Goal: Information Seeking & Learning: Learn about a topic

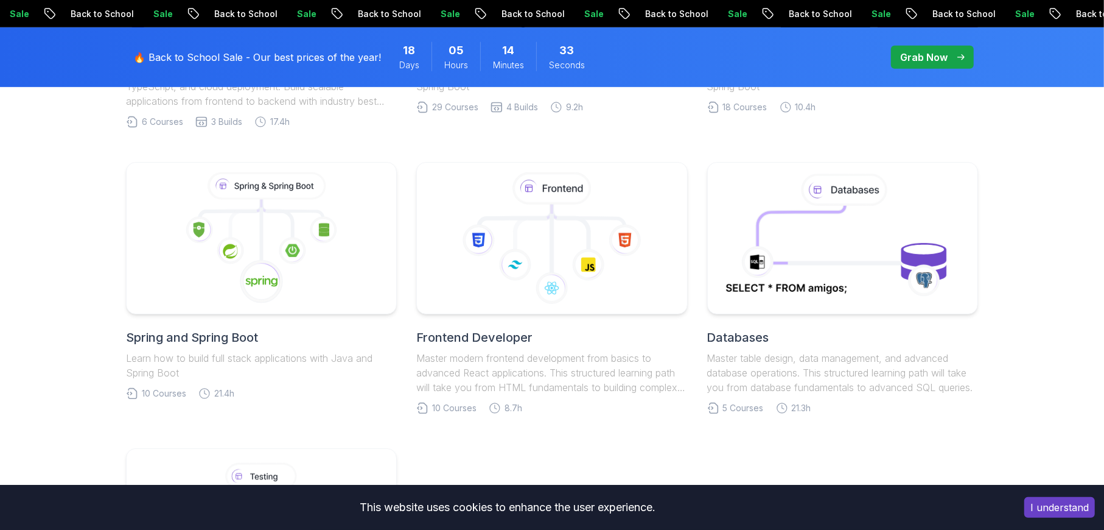
scroll to position [591, 0]
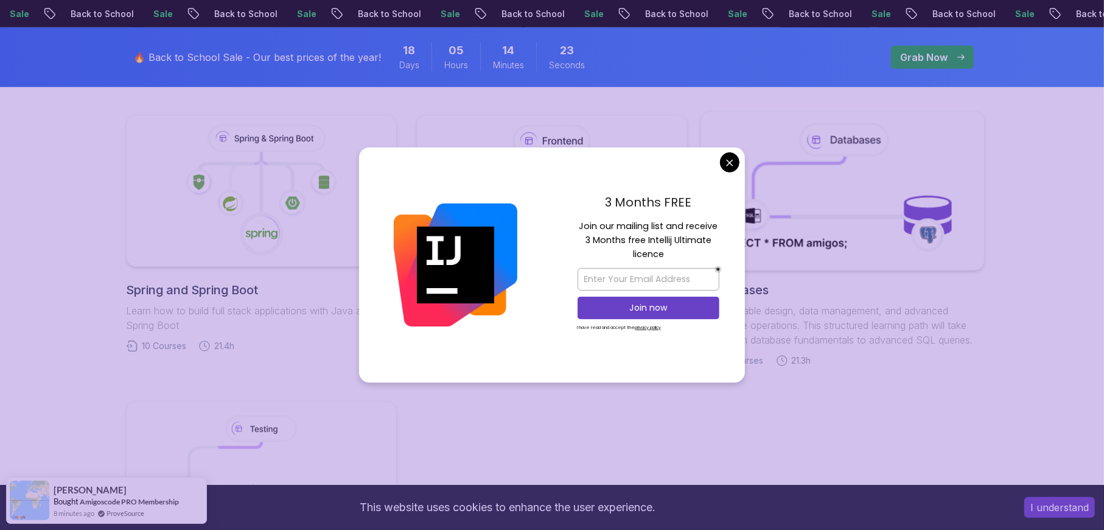
click at [724, 160] on body "Sale Back to School Sale Back to School Sale Back to School Sale Back to School…" at bounding box center [552, 357] width 1104 height 1896
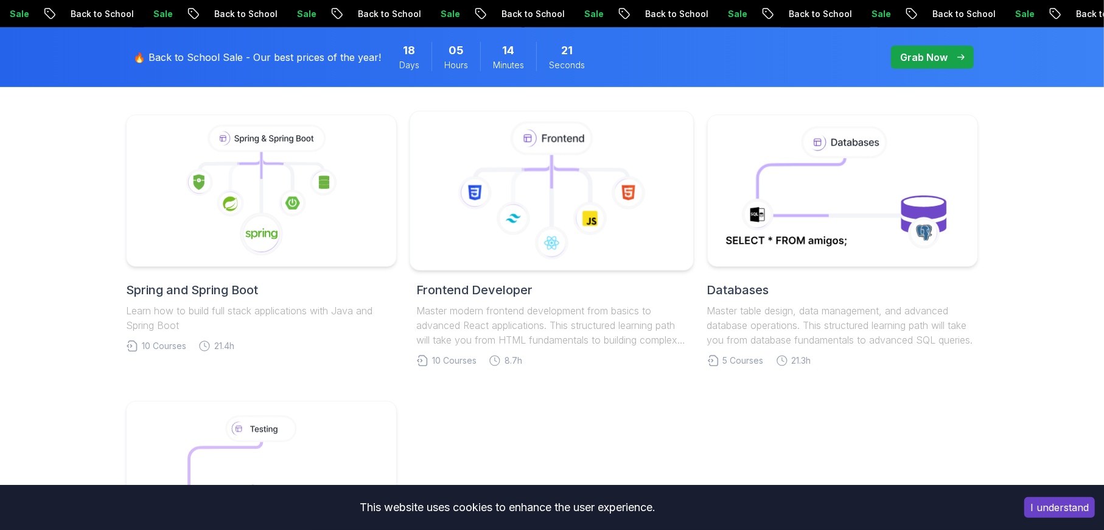
click at [595, 243] on icon at bounding box center [552, 191] width 263 height 138
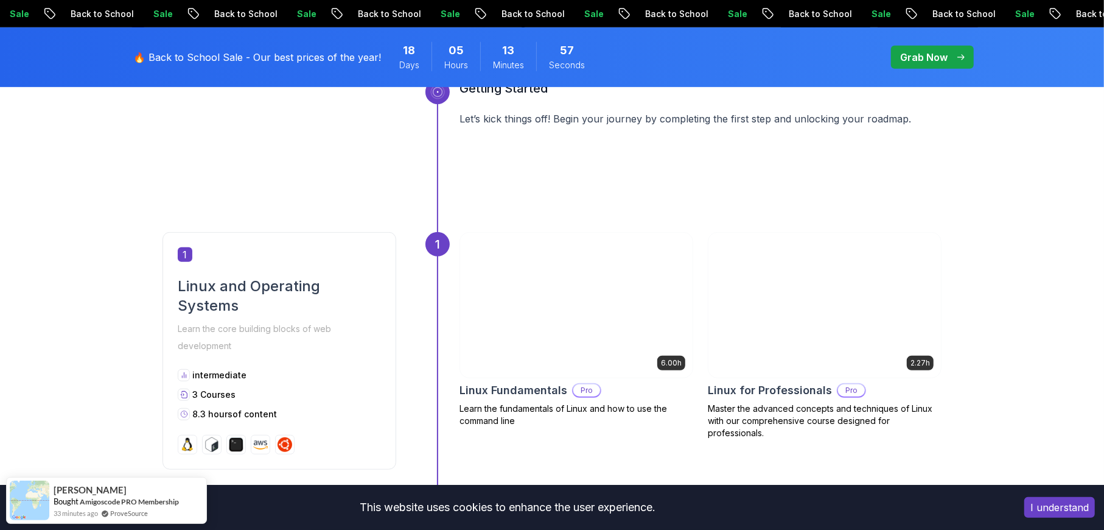
scroll to position [489, 0]
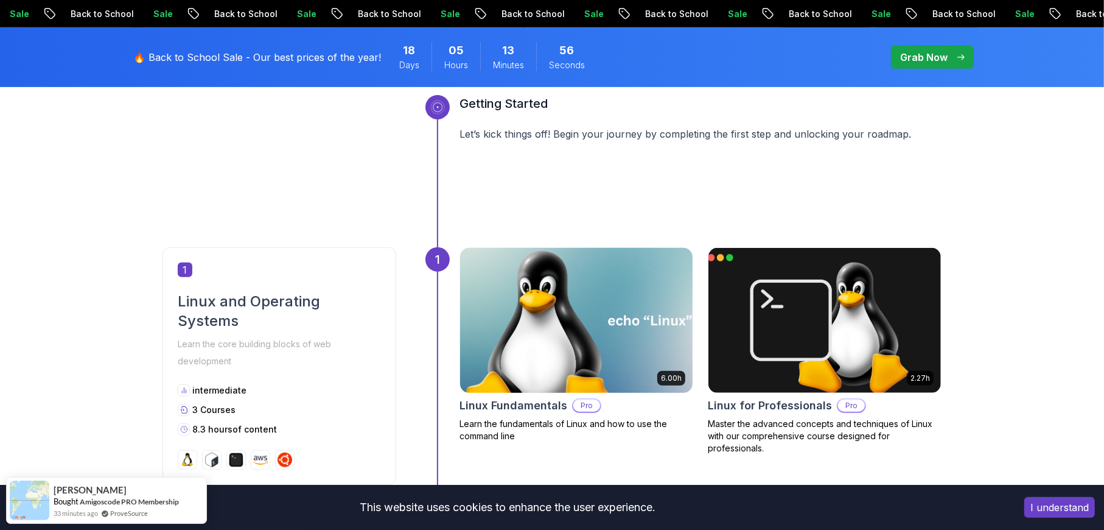
click at [580, 329] on img at bounding box center [576, 320] width 244 height 152
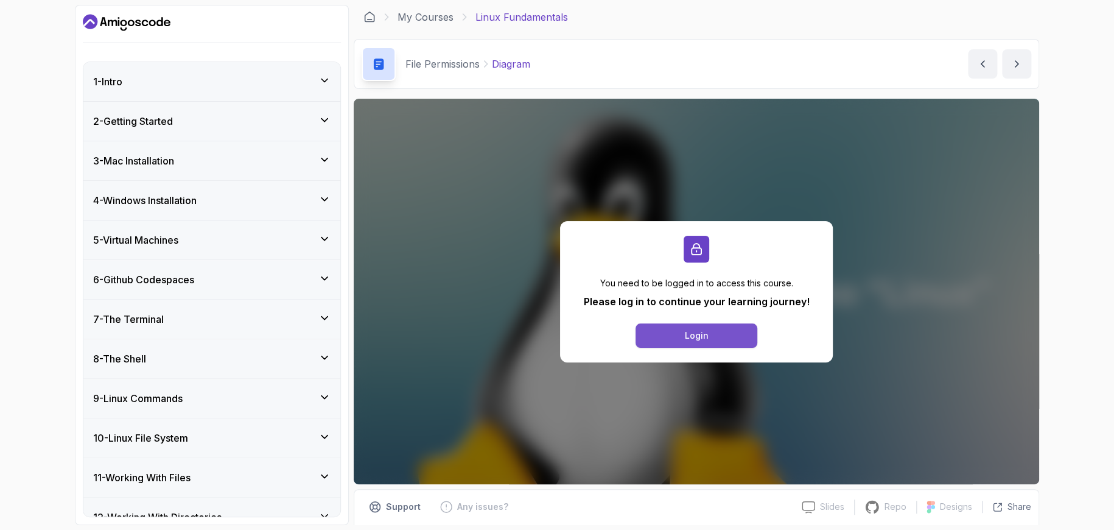
click at [694, 334] on div "Login" at bounding box center [697, 335] width 24 height 12
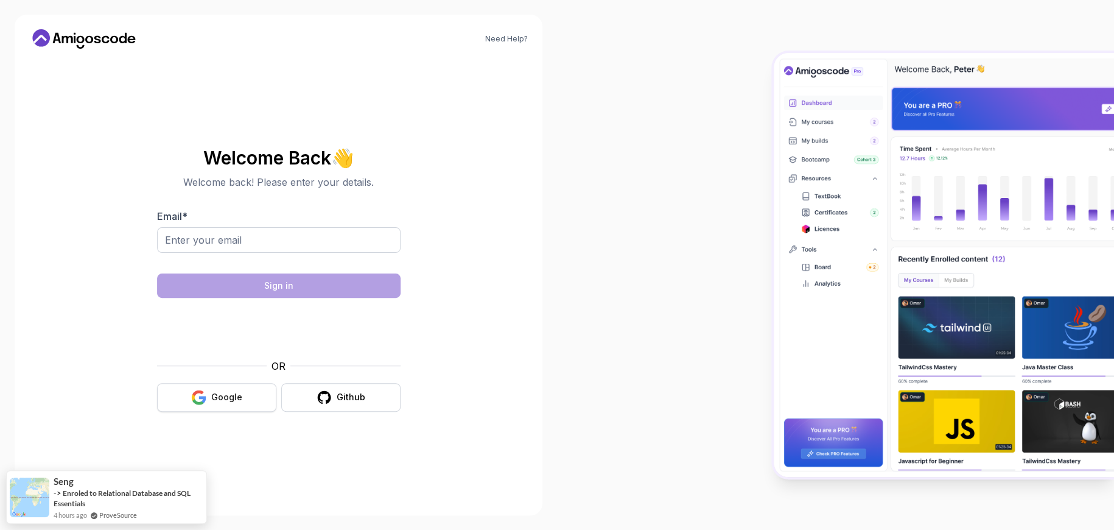
click at [244, 391] on button "Google" at bounding box center [216, 397] width 119 height 29
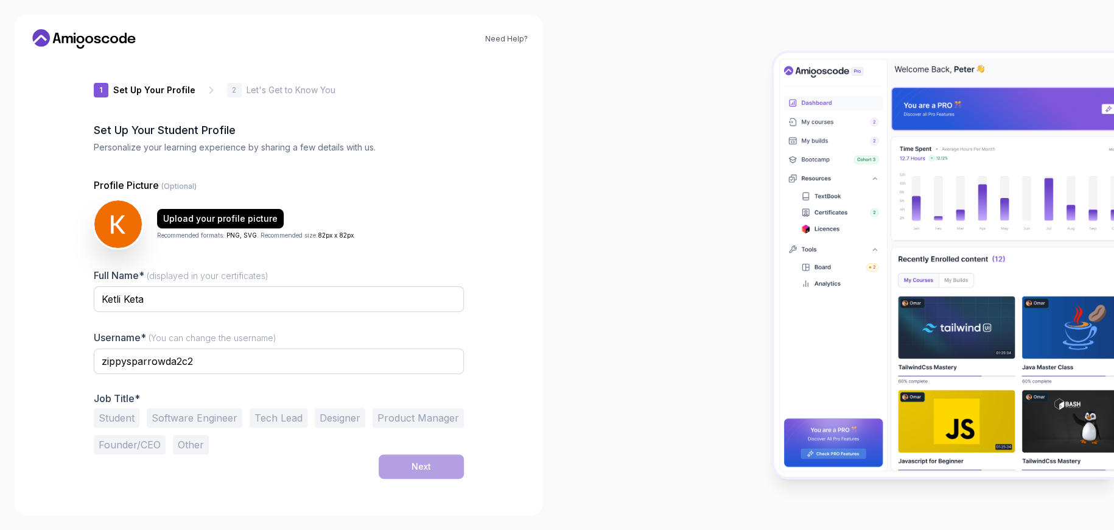
click at [107, 421] on button "Student" at bounding box center [117, 417] width 46 height 19
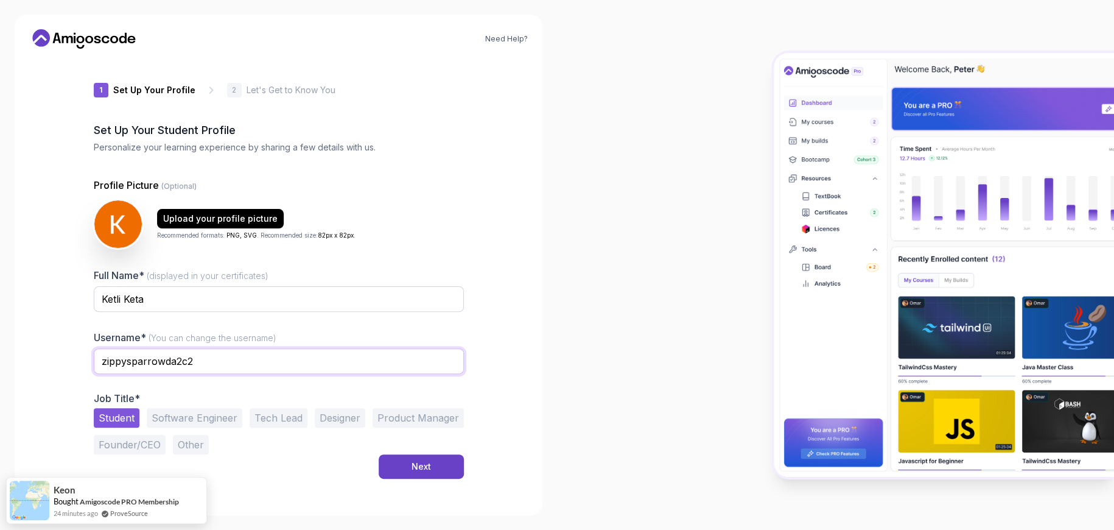
click at [228, 353] on input "zippysparrowda2c2" at bounding box center [279, 361] width 370 height 26
type input "z"
type input "ketli"
click at [438, 465] on button "Next" at bounding box center [421, 466] width 85 height 24
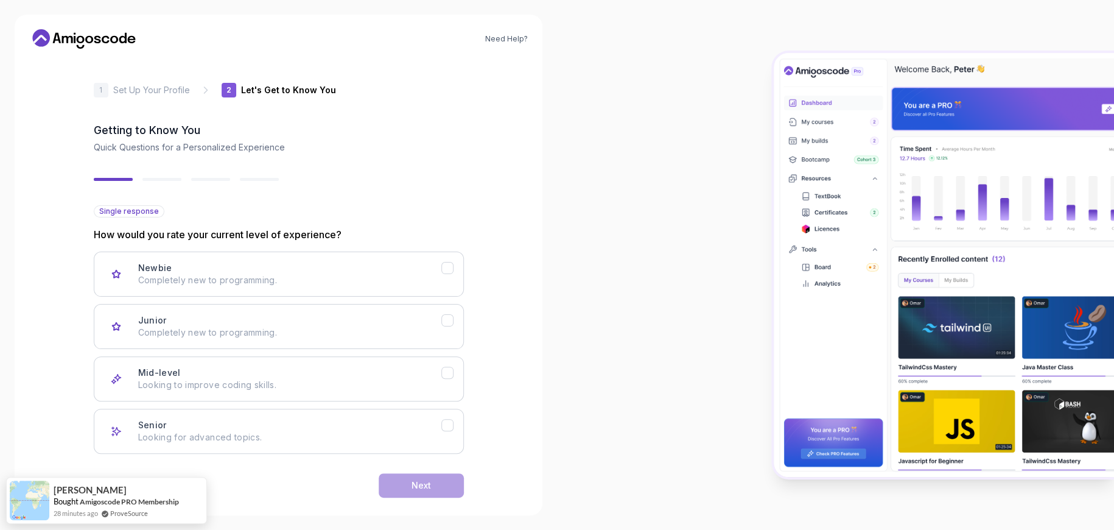
scroll to position [15, 0]
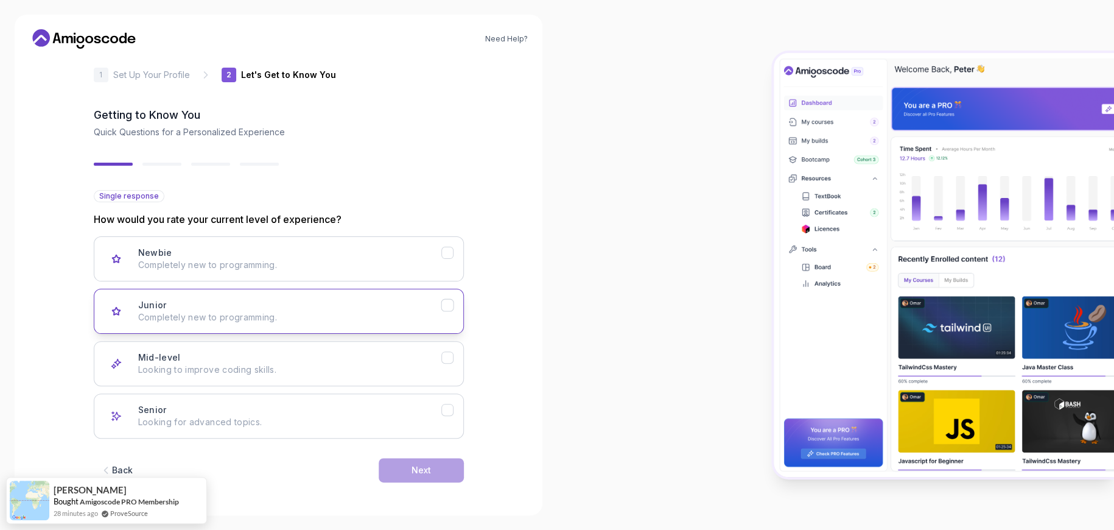
click at [418, 317] on p "Completely new to programming." at bounding box center [289, 317] width 303 height 12
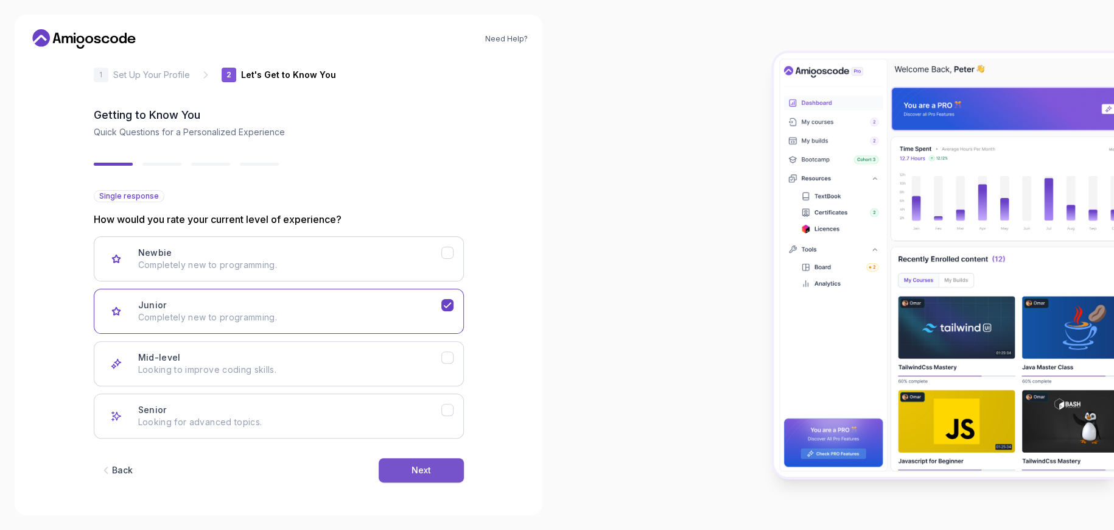
click at [432, 480] on button "Next" at bounding box center [421, 470] width 85 height 24
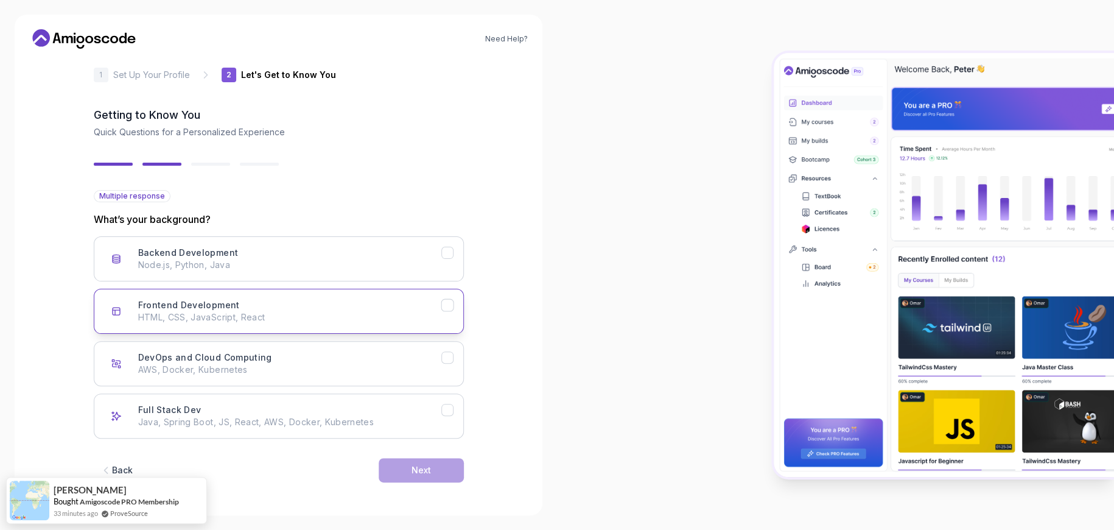
click at [315, 306] on div "Frontend Development HTML, CSS, JavaScript, React" at bounding box center [289, 311] width 303 height 24
click at [342, 275] on button "Backend Development Node.js, Python, Java" at bounding box center [279, 258] width 370 height 45
click at [412, 469] on div "Next" at bounding box center [421, 470] width 19 height 12
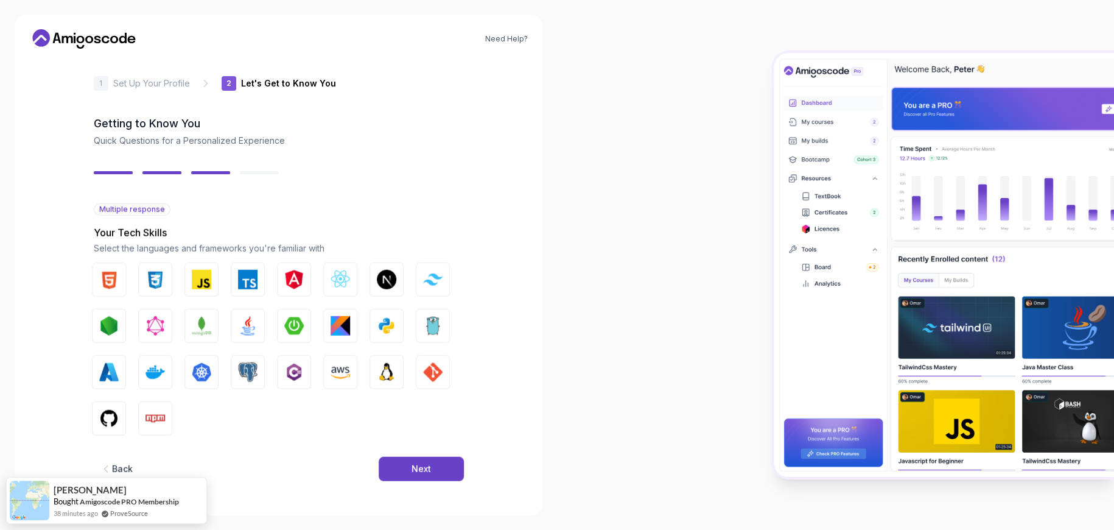
scroll to position [1, 0]
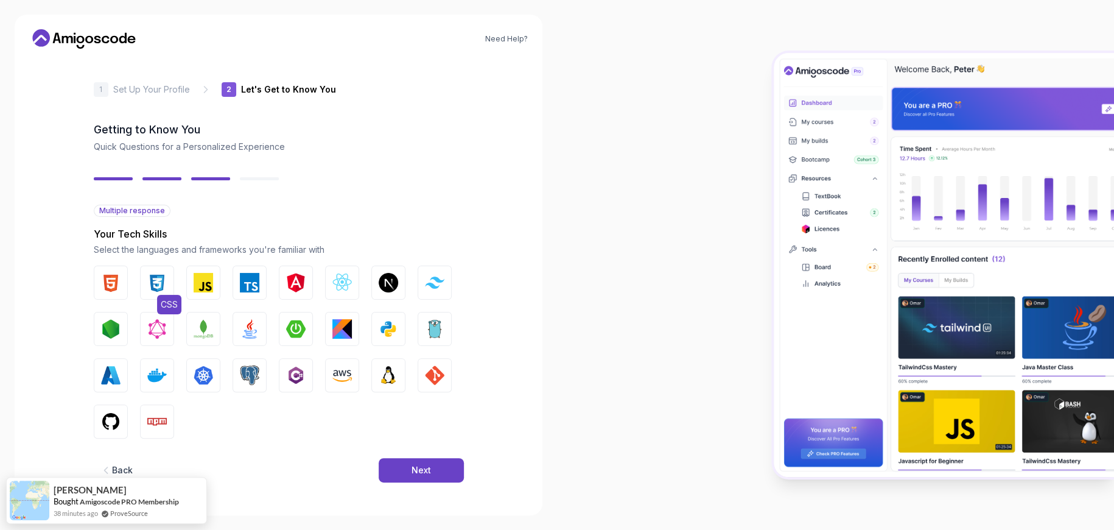
click at [145, 279] on button "CSS" at bounding box center [157, 282] width 34 height 34
click at [118, 279] on img "button" at bounding box center [110, 282] width 19 height 19
click at [307, 284] on button "Angular" at bounding box center [296, 282] width 34 height 34
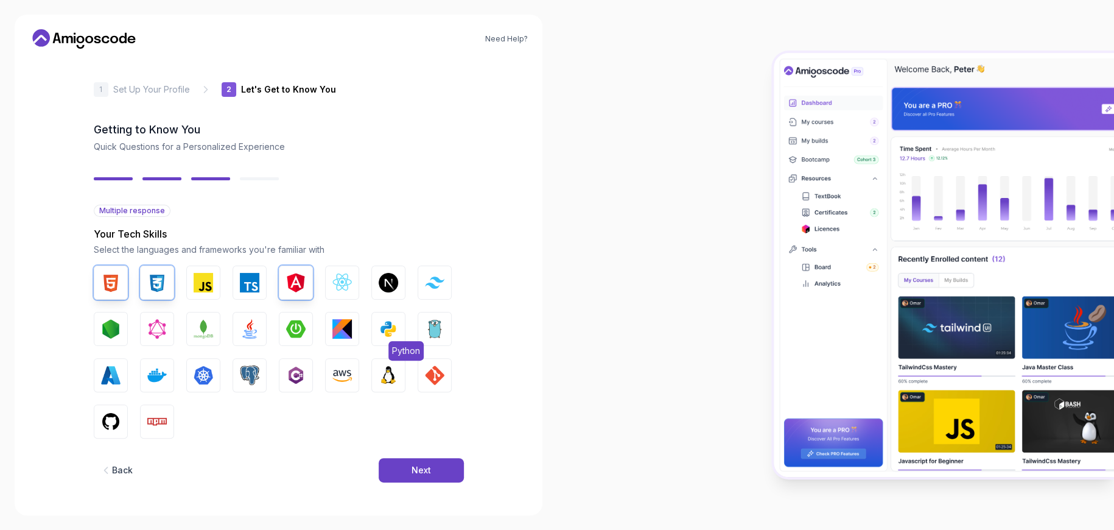
click at [387, 328] on img "button" at bounding box center [388, 328] width 19 height 19
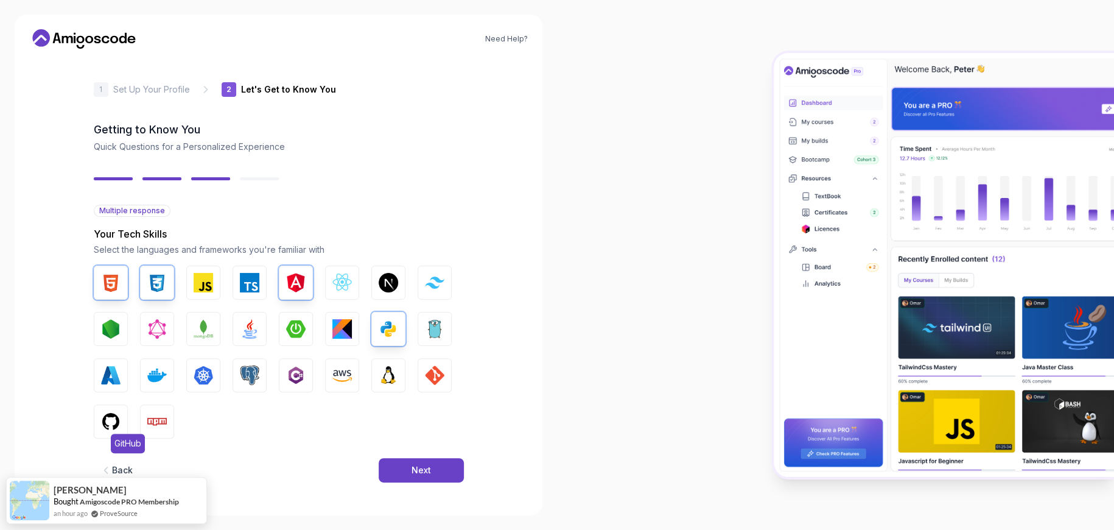
click at [102, 414] on img "button" at bounding box center [110, 421] width 19 height 19
click at [241, 324] on img "button" at bounding box center [249, 328] width 19 height 19
click at [432, 365] on img "button" at bounding box center [434, 374] width 19 height 19
click at [432, 386] on button "GIT" at bounding box center [435, 375] width 34 height 34
click at [301, 284] on img "button" at bounding box center [295, 282] width 19 height 19
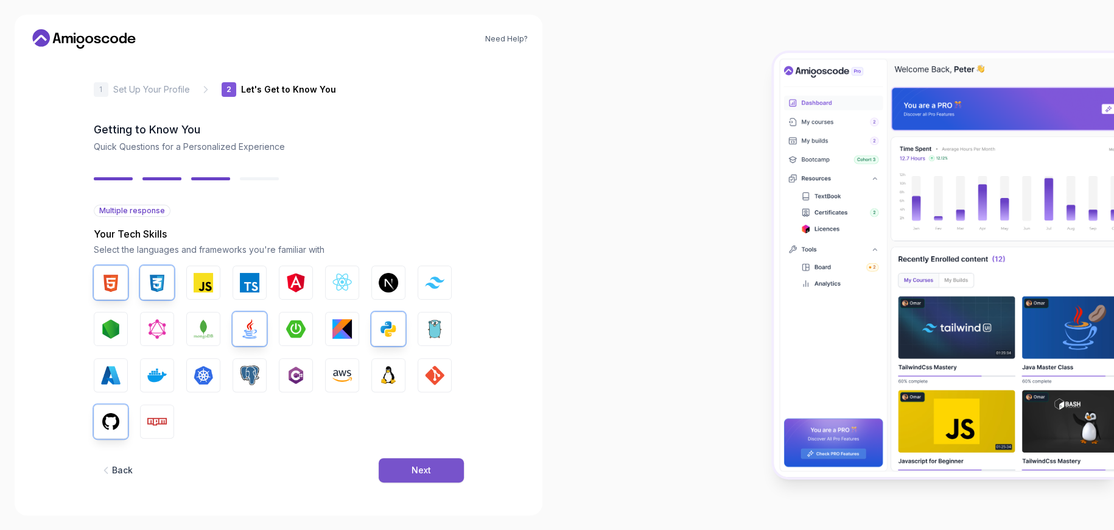
click at [440, 469] on button "Next" at bounding box center [421, 470] width 85 height 24
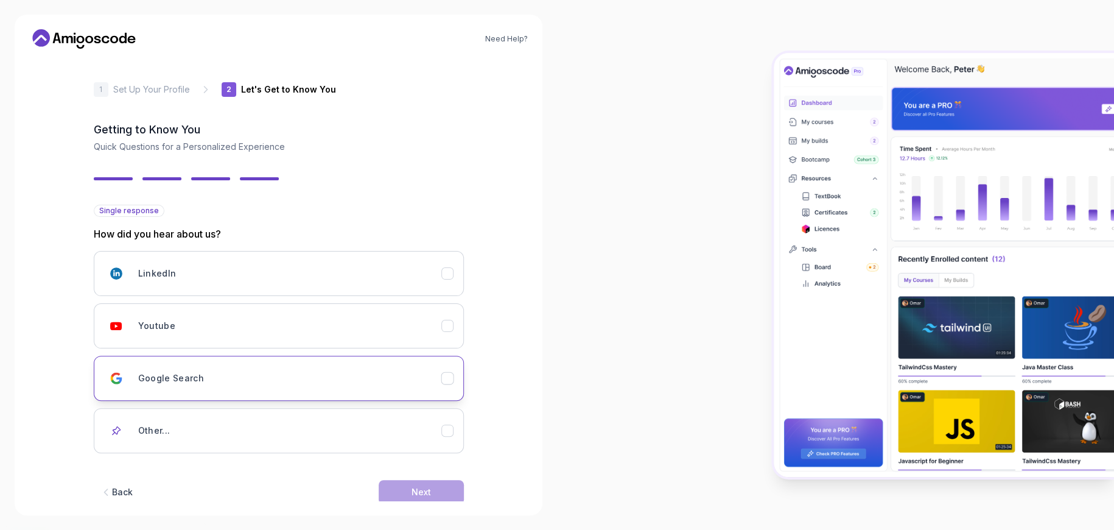
scroll to position [23, 0]
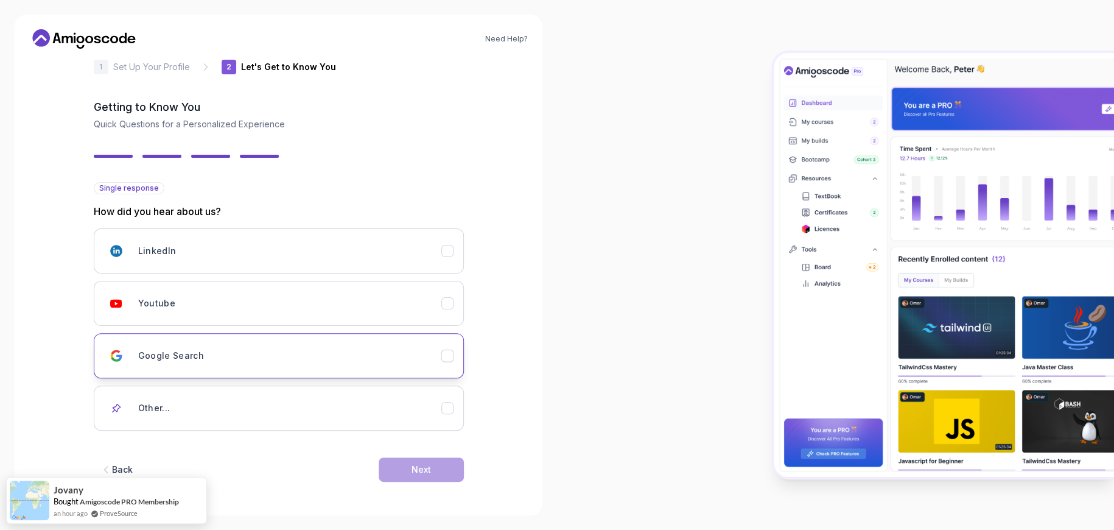
click at [385, 368] on button "Google Search" at bounding box center [279, 355] width 370 height 45
click at [441, 466] on button "Next" at bounding box center [421, 469] width 85 height 24
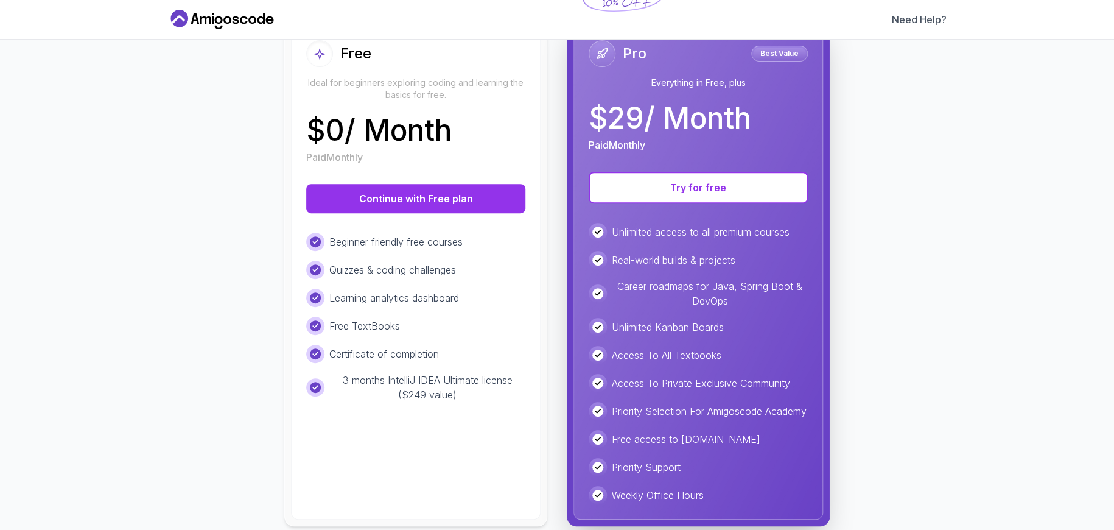
scroll to position [152, 0]
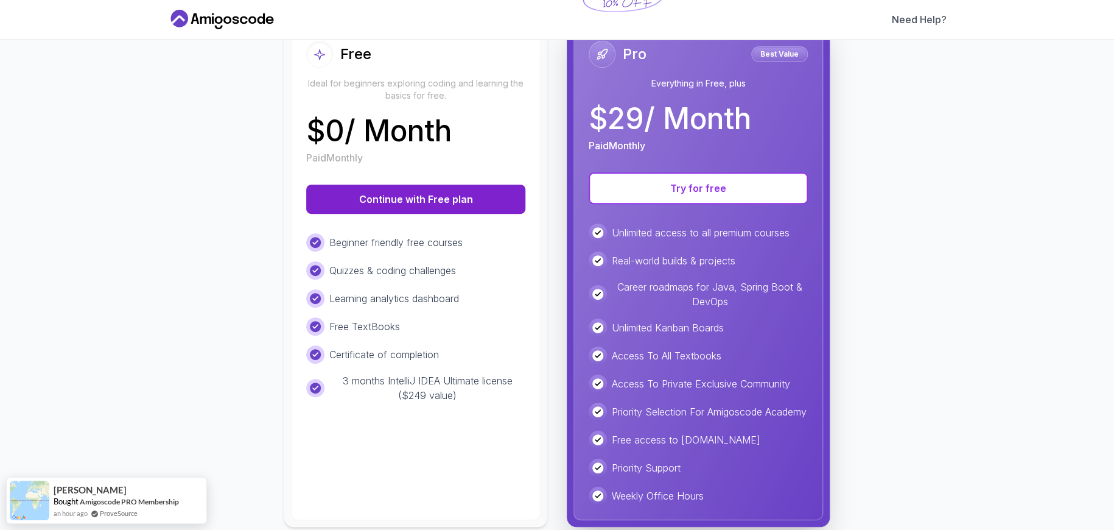
click at [464, 204] on button "Continue with Free plan" at bounding box center [415, 198] width 219 height 29
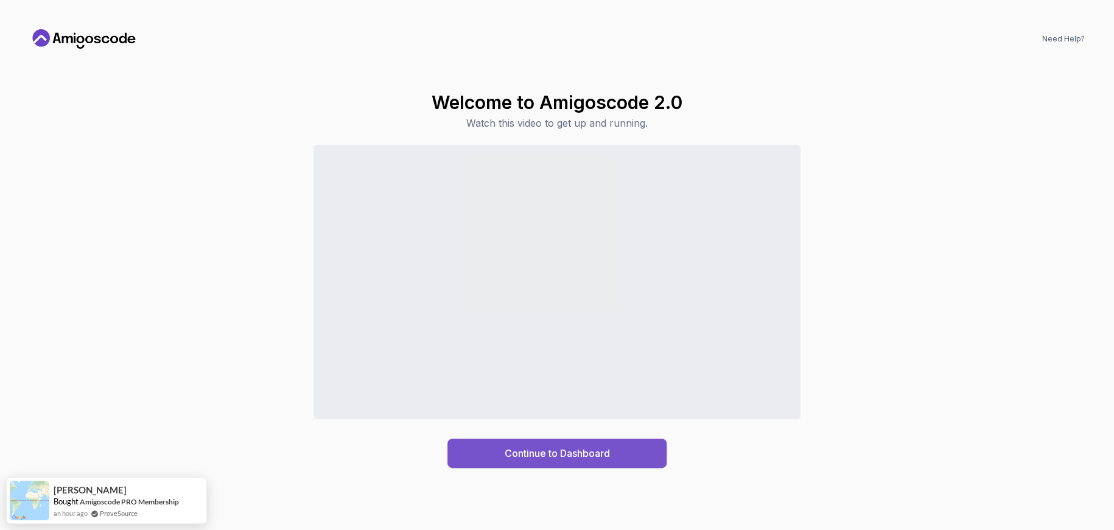
click at [616, 454] on button "Continue to Dashboard" at bounding box center [557, 452] width 219 height 29
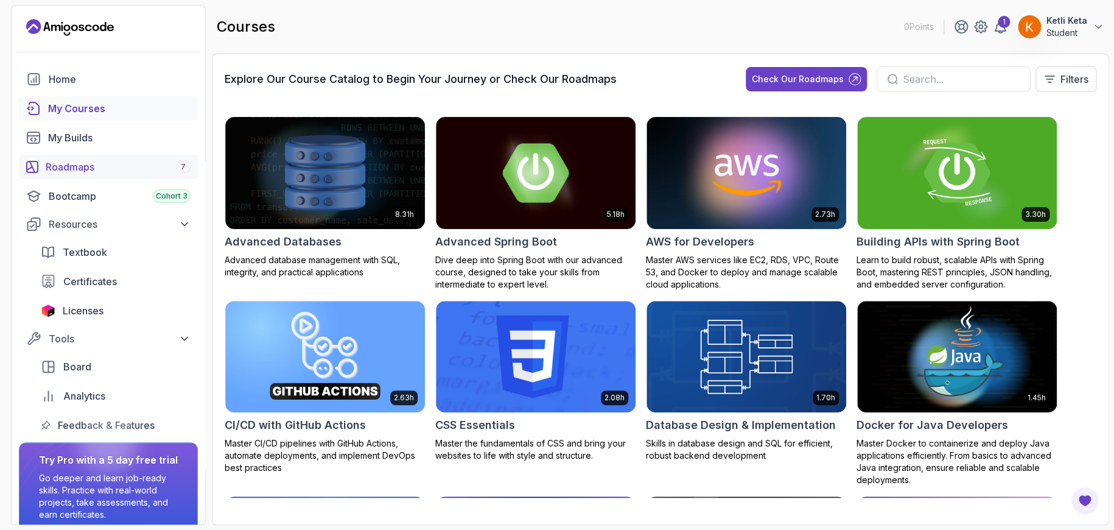
click at [97, 158] on link "Roadmaps 7" at bounding box center [108, 167] width 179 height 24
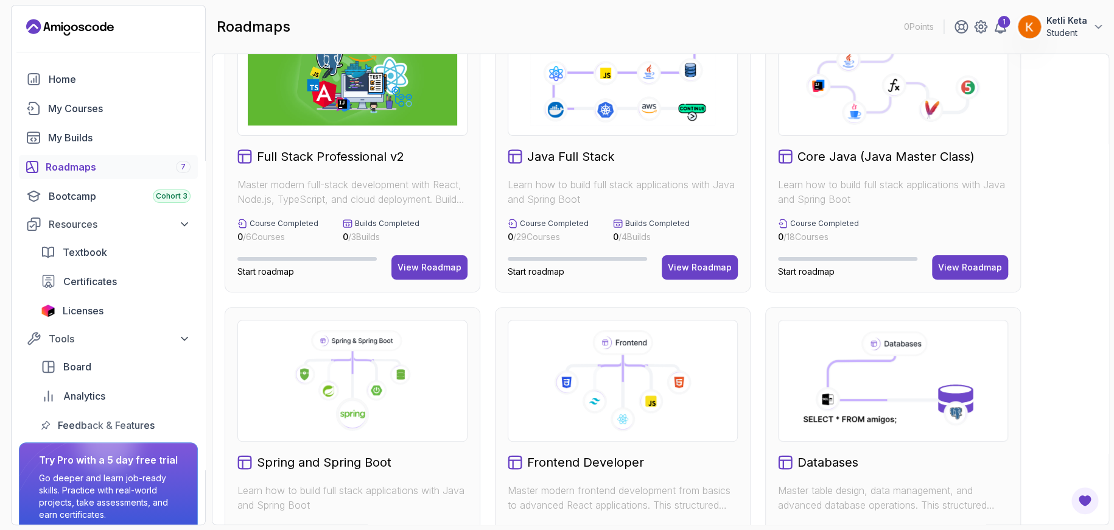
scroll to position [6, 0]
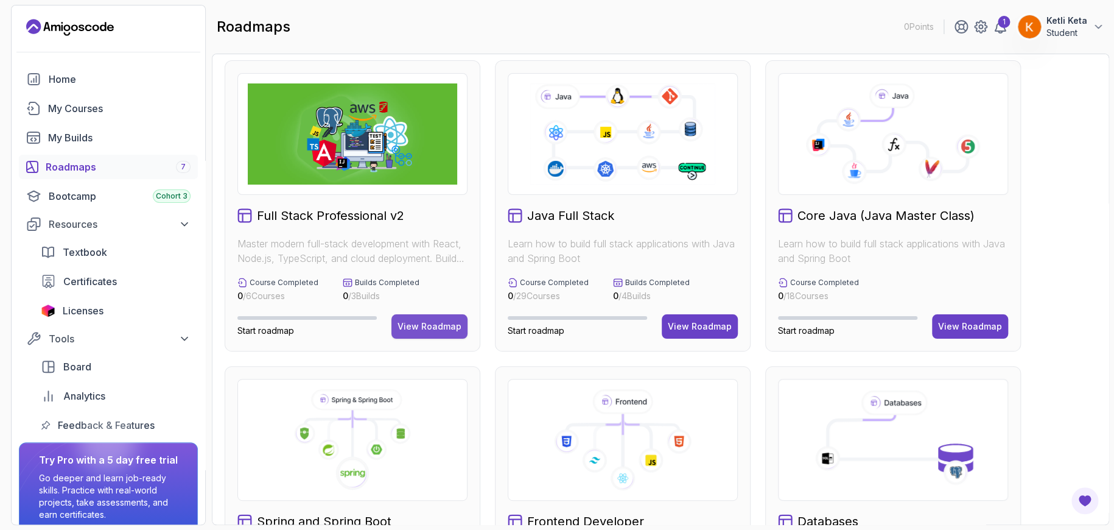
click at [434, 323] on div "View Roadmap" at bounding box center [430, 326] width 64 height 12
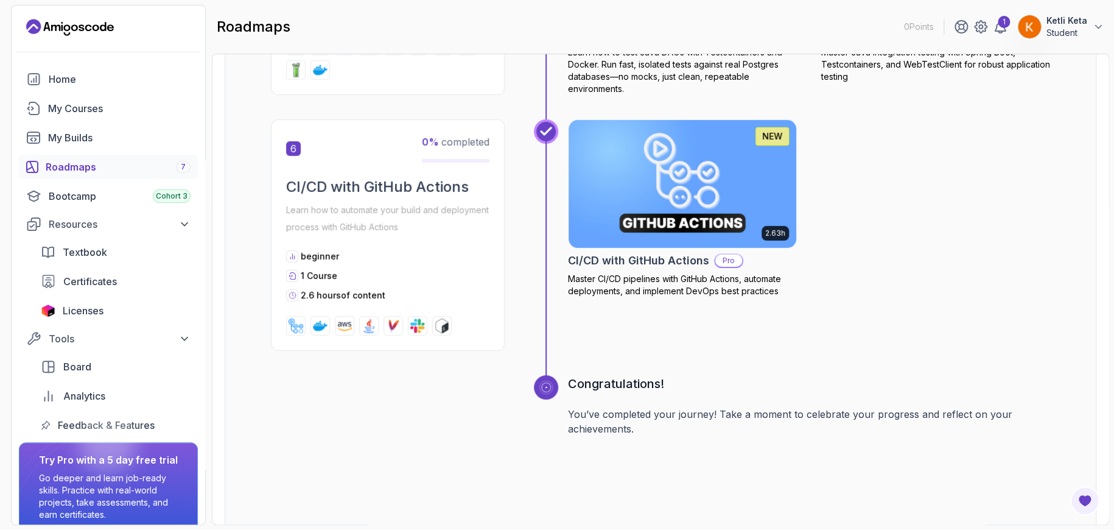
scroll to position [2028, 0]
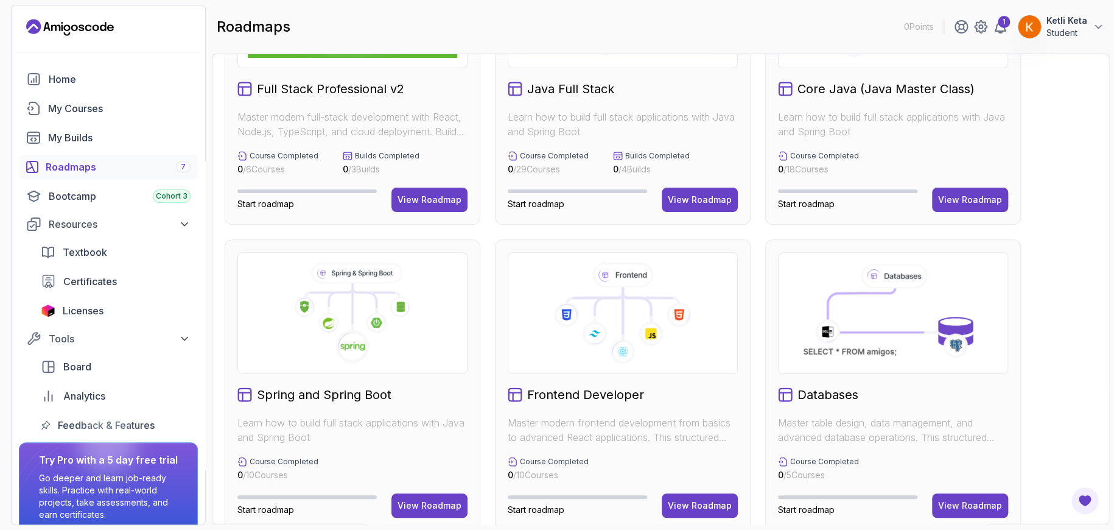
scroll to position [156, 0]
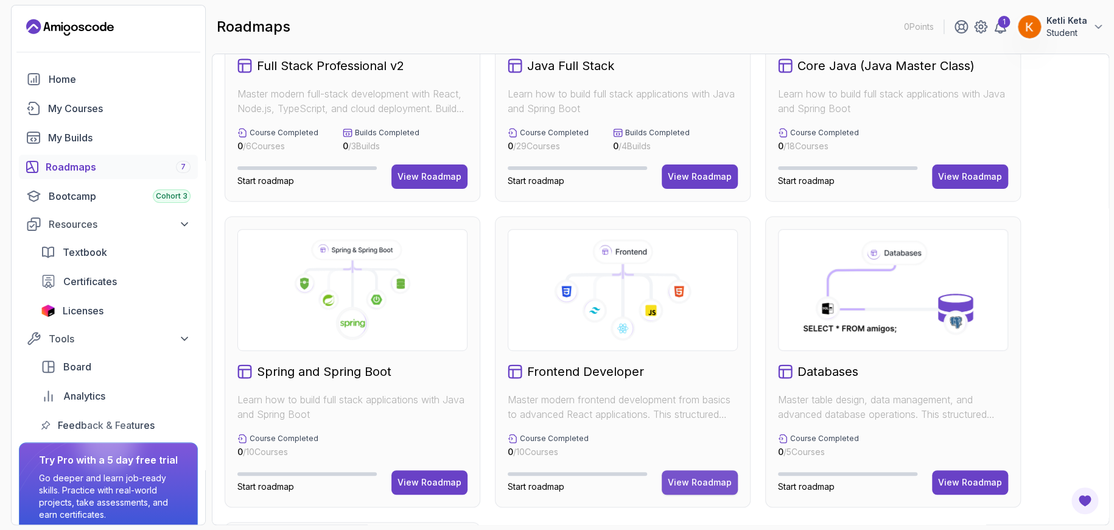
click at [689, 482] on div "View Roadmap" at bounding box center [700, 482] width 64 height 12
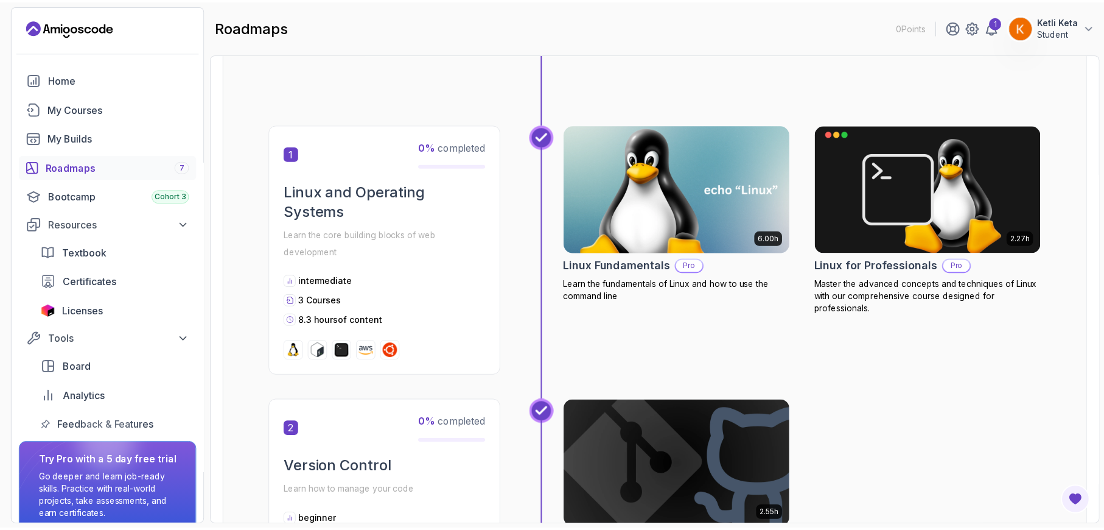
scroll to position [200, 0]
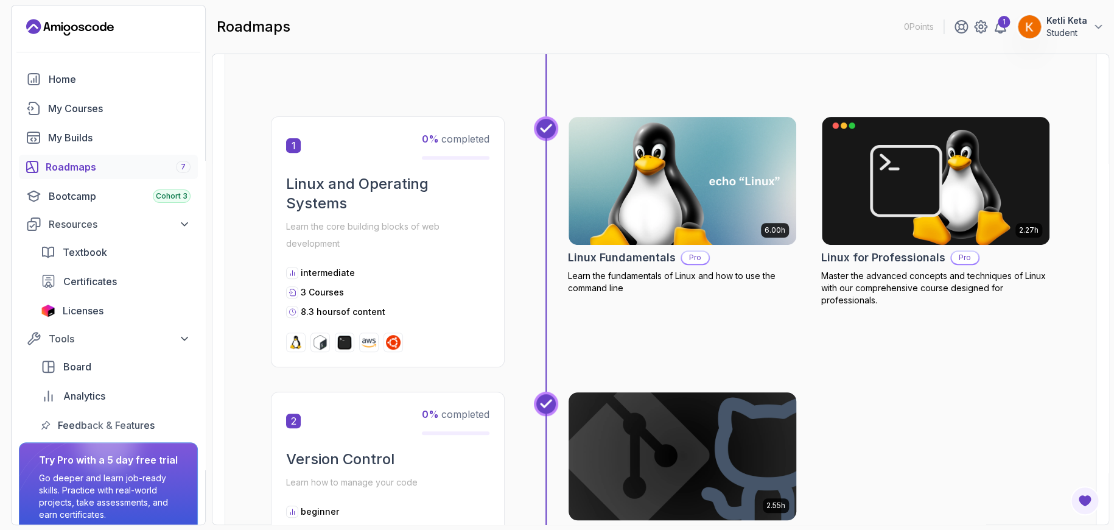
click at [670, 417] on img at bounding box center [682, 456] width 239 height 134
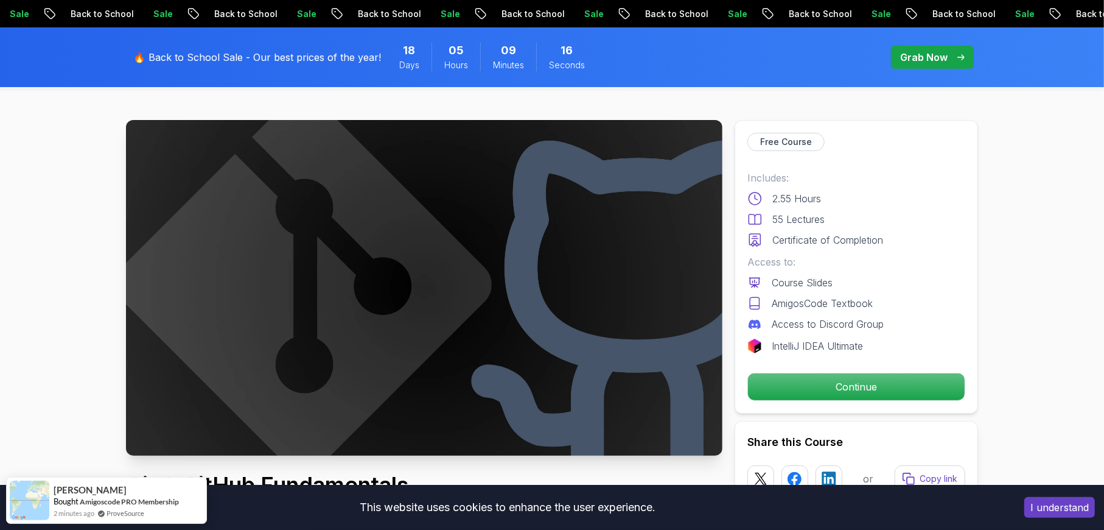
scroll to position [40, 0]
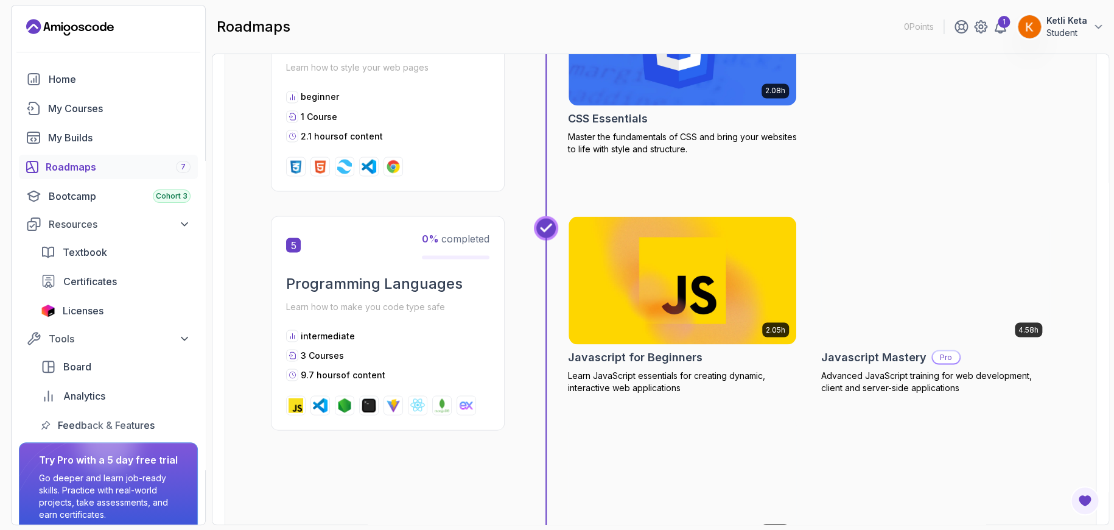
scroll to position [1122, 0]
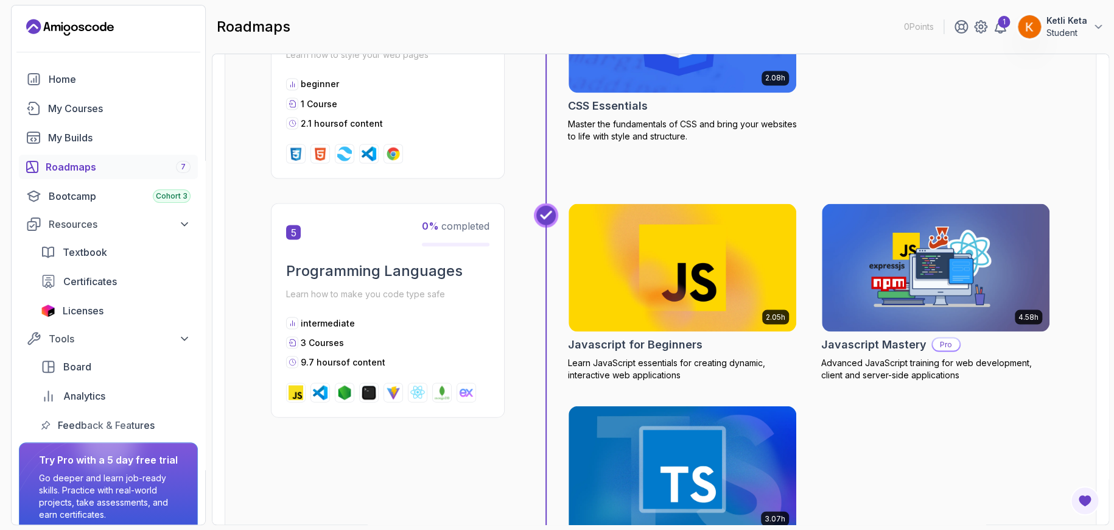
click at [378, 314] on div "5 0 % completed Programming Languages Learn how to make you code type safe inte…" at bounding box center [388, 310] width 234 height 214
click at [289, 230] on span "5" at bounding box center [293, 232] width 15 height 15
click at [388, 276] on h2 "Programming Languages" at bounding box center [387, 270] width 203 height 19
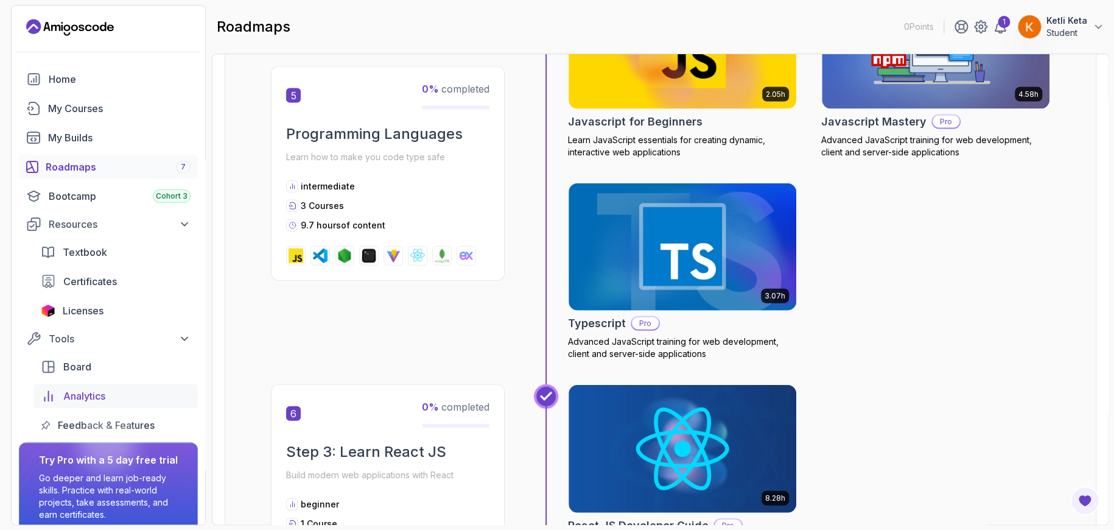
scroll to position [50, 0]
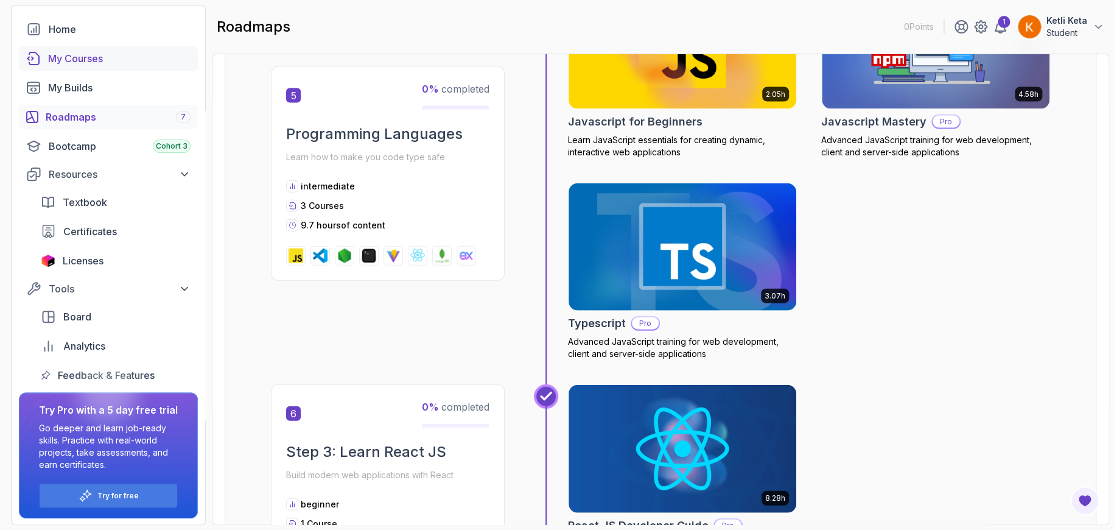
click at [121, 52] on div "My Courses" at bounding box center [119, 58] width 142 height 15
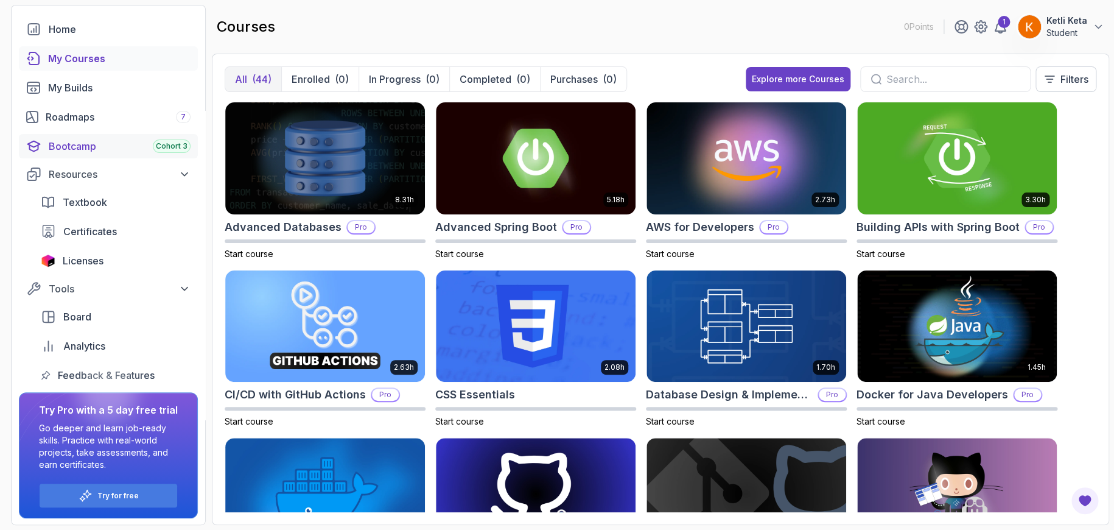
click at [150, 143] on div "Bootcamp Cohort 3" at bounding box center [120, 146] width 142 height 15
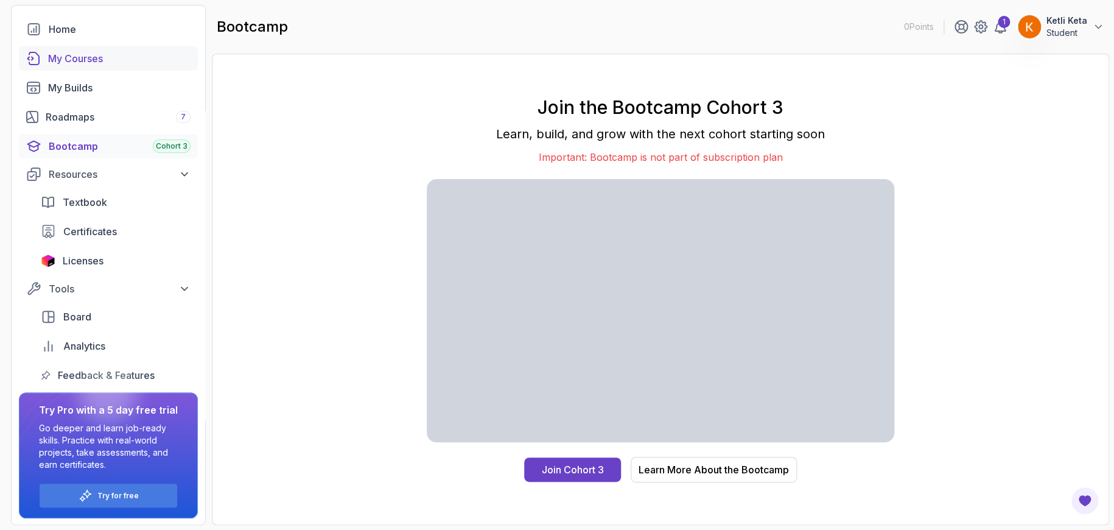
click at [110, 48] on link "My Courses" at bounding box center [108, 58] width 179 height 24
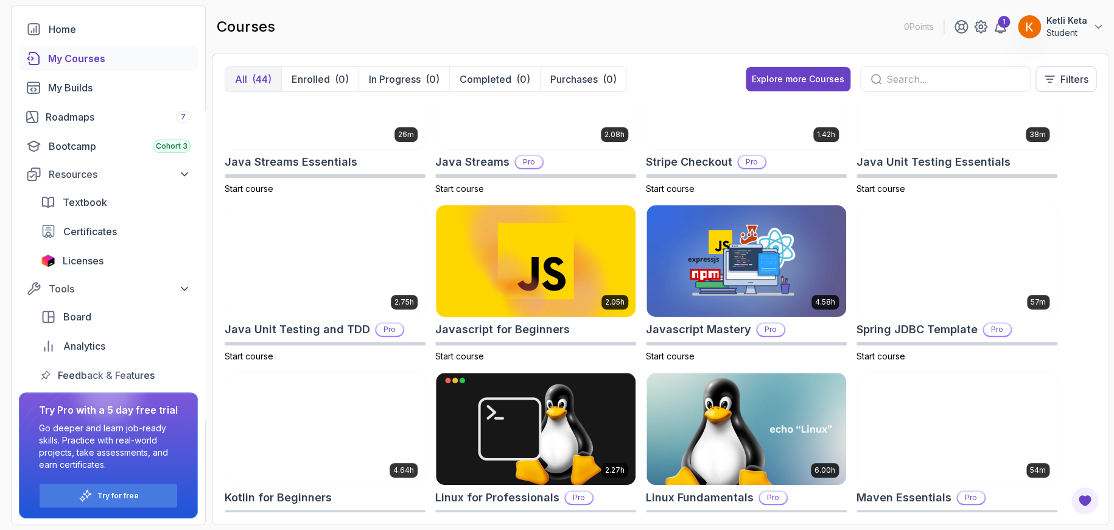
scroll to position [911, 0]
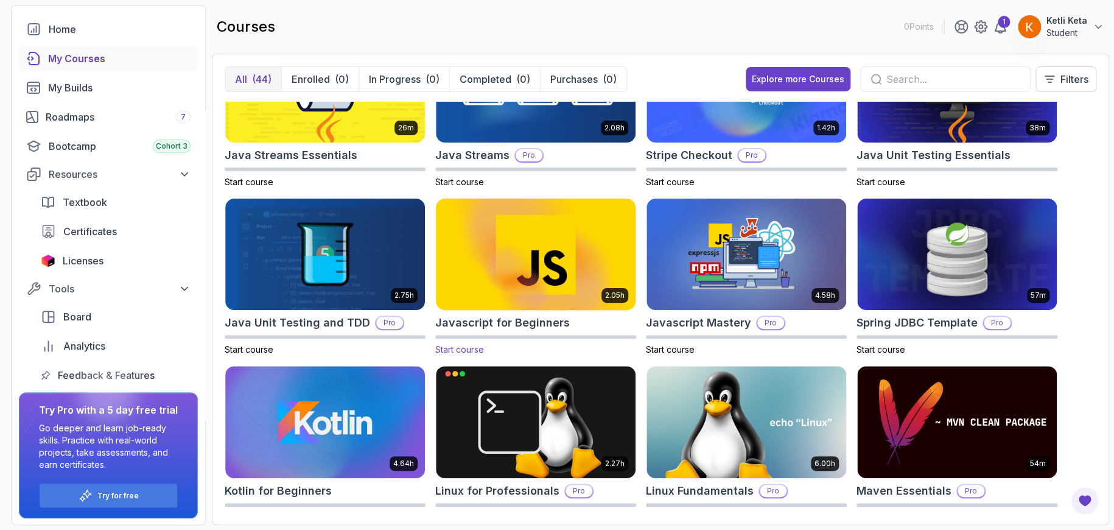
click at [496, 296] on img at bounding box center [535, 254] width 209 height 118
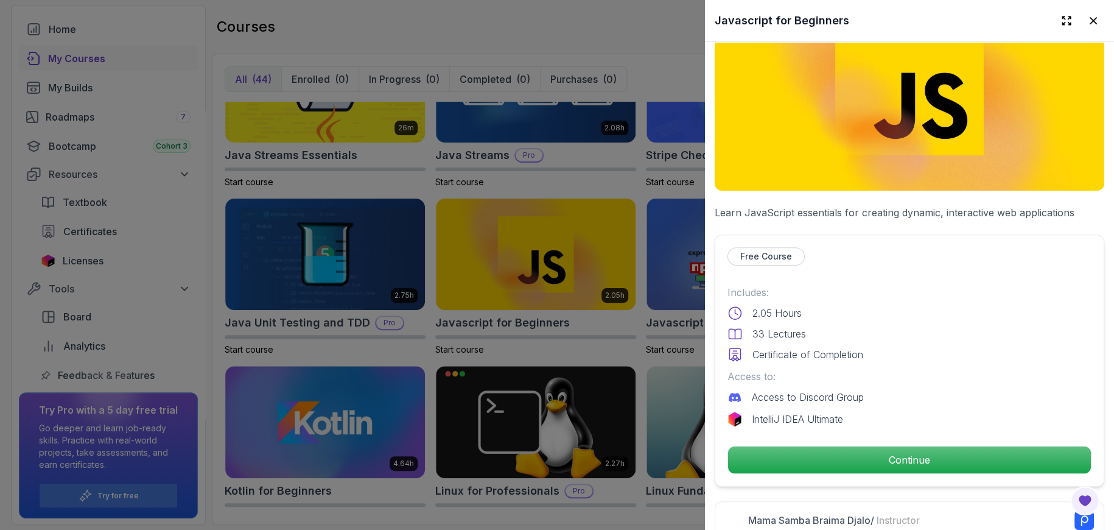
scroll to position [0, 0]
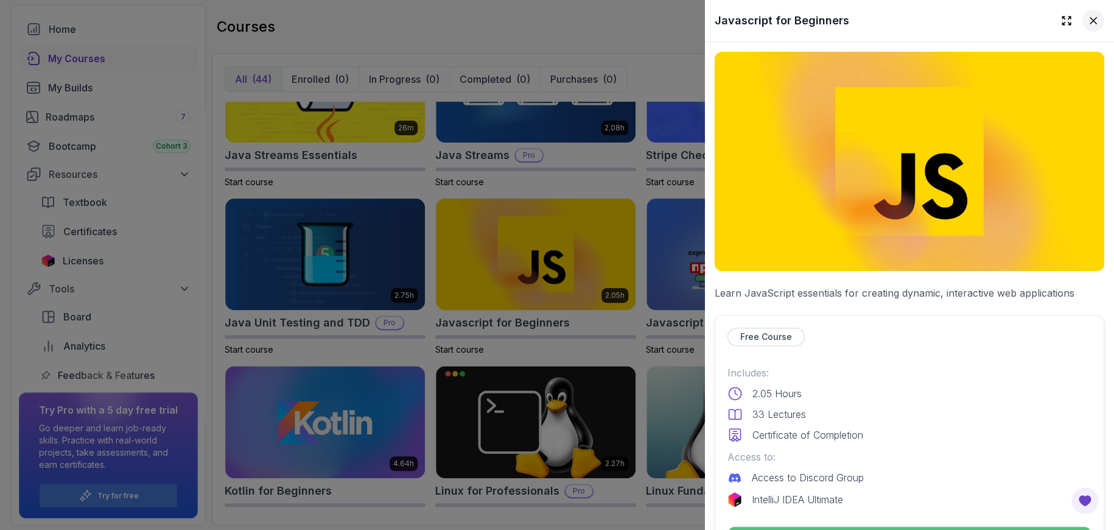
click at [1090, 20] on icon at bounding box center [1093, 21] width 6 height 6
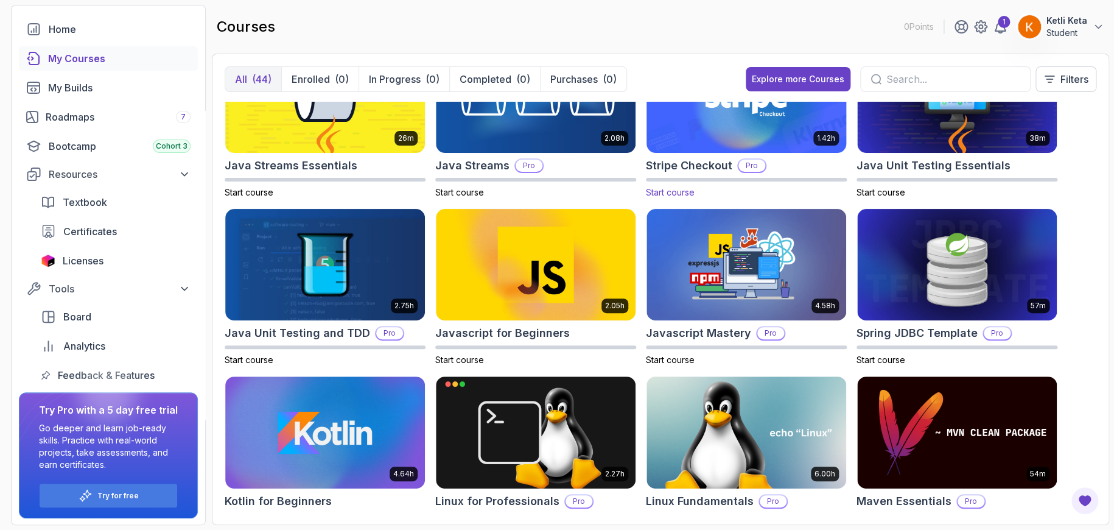
scroll to position [897, 0]
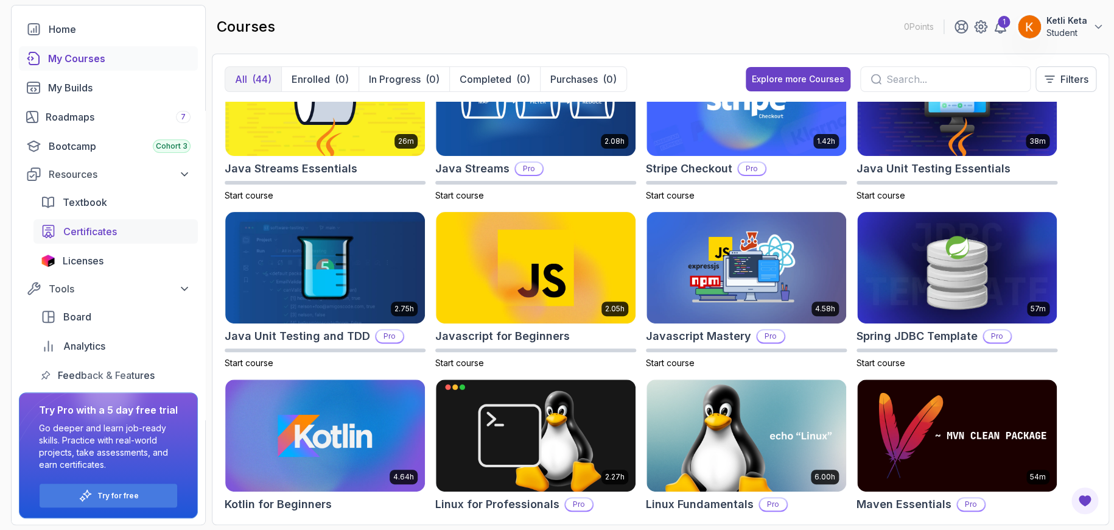
click at [117, 229] on span "Certificates" at bounding box center [90, 231] width 54 height 15
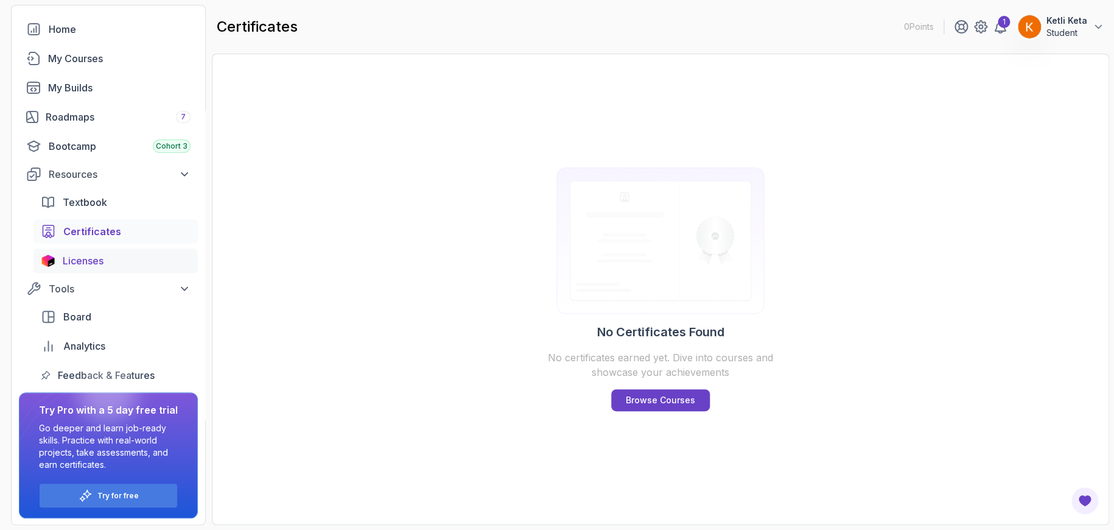
scroll to position [34, 0]
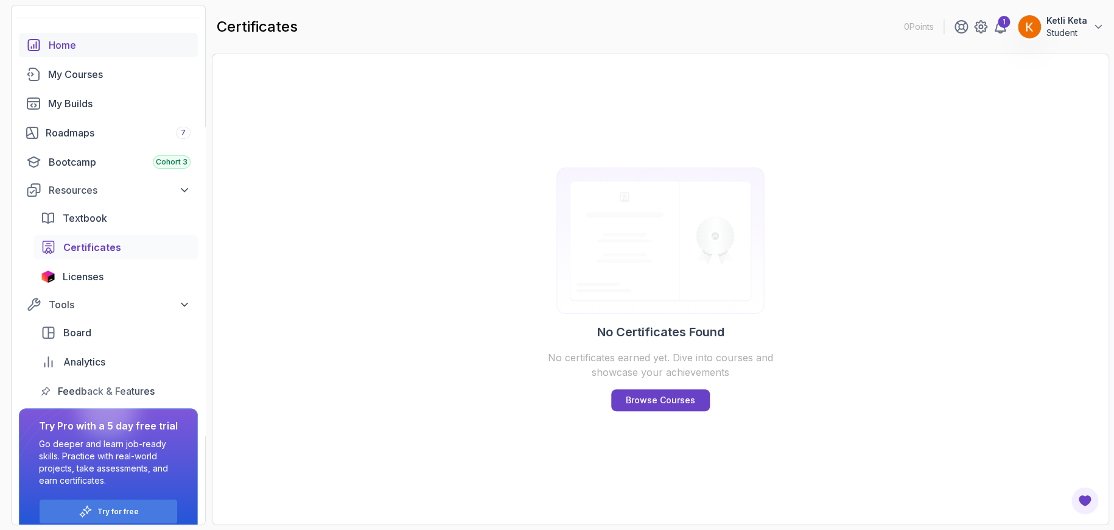
click at [71, 48] on div "Home" at bounding box center [120, 45] width 142 height 15
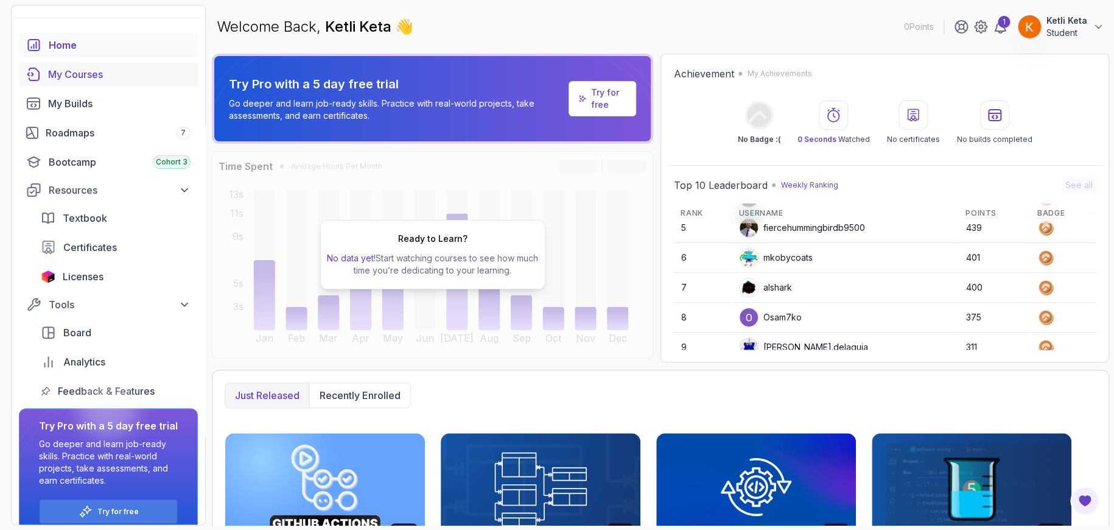
click at [85, 78] on div "My Courses" at bounding box center [119, 74] width 142 height 15
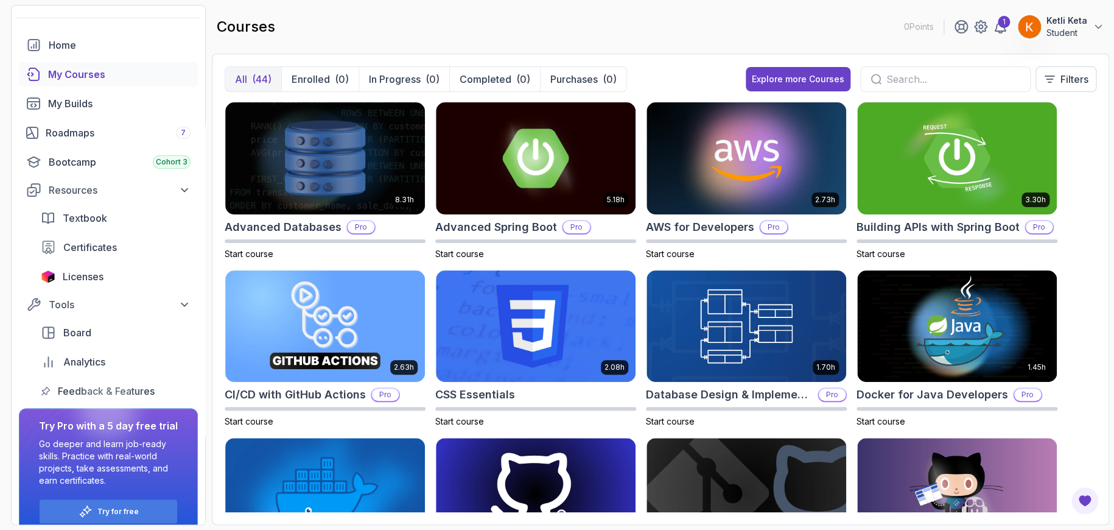
click at [893, 77] on input "text" at bounding box center [953, 79] width 134 height 15
click at [893, 76] on input "text" at bounding box center [953, 79] width 134 height 15
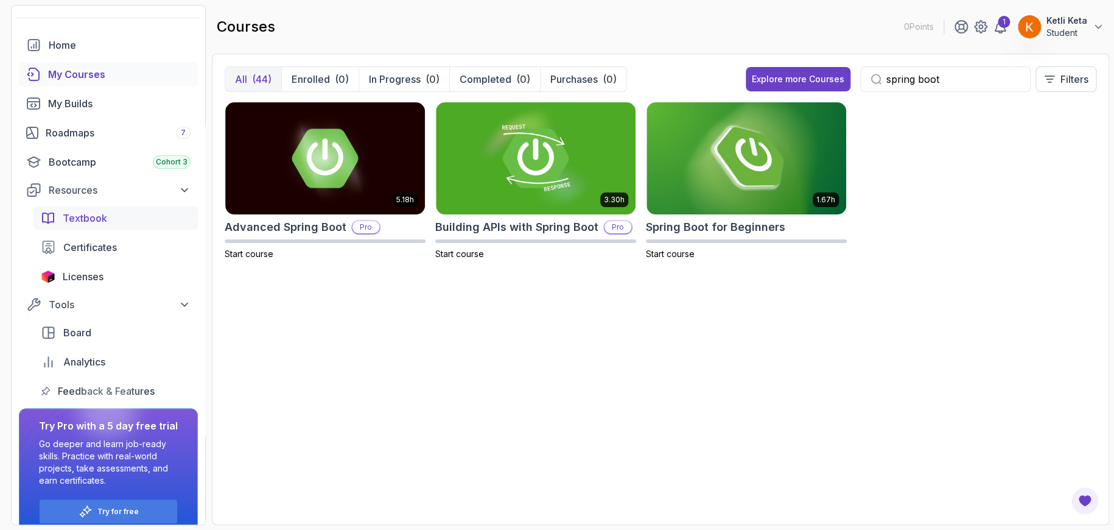
type input "spring boot"
click at [74, 220] on span "Textbook" at bounding box center [85, 218] width 44 height 15
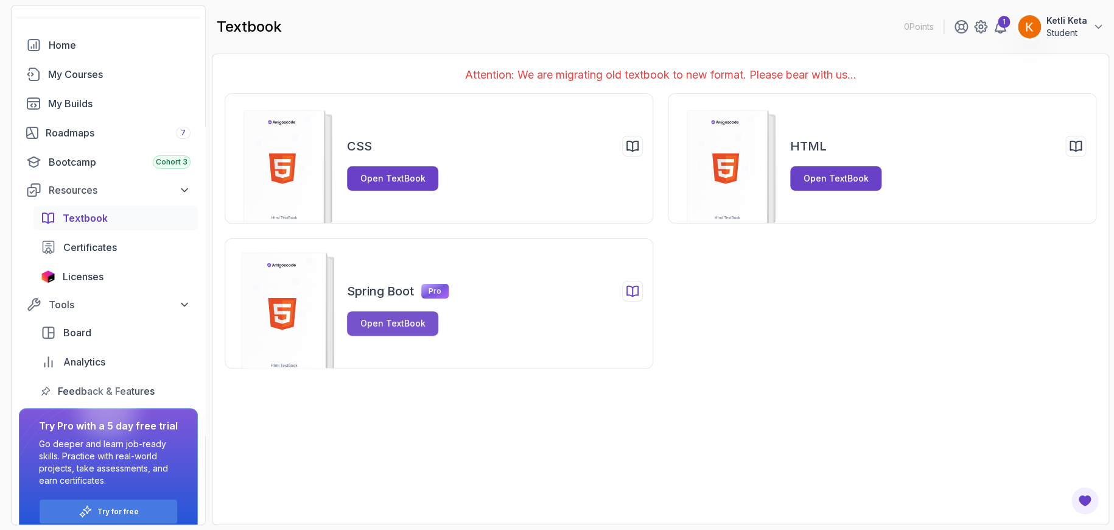
click at [412, 321] on div "Open TextBook" at bounding box center [392, 323] width 65 height 12
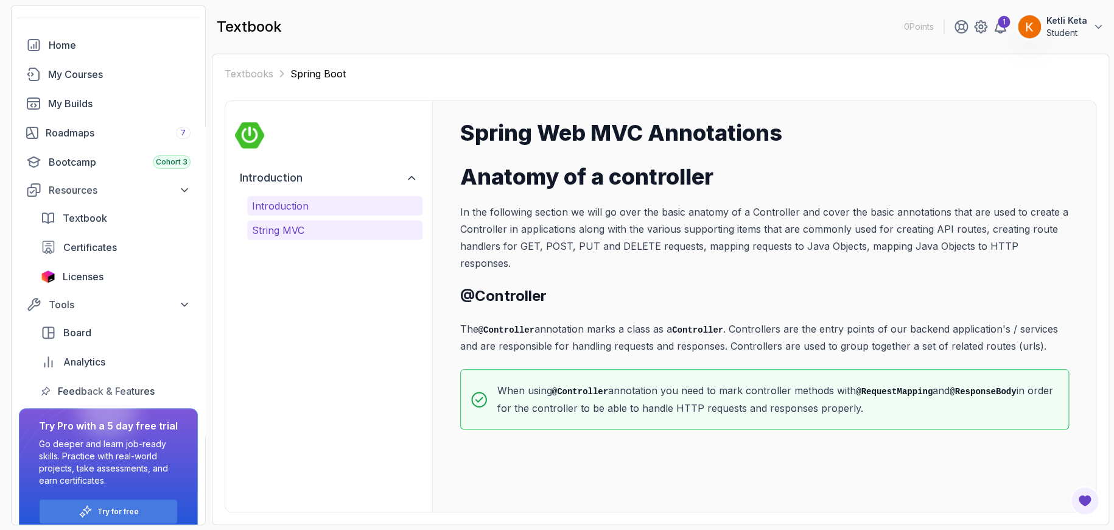
click at [312, 229] on p "String MVC" at bounding box center [335, 230] width 166 height 15
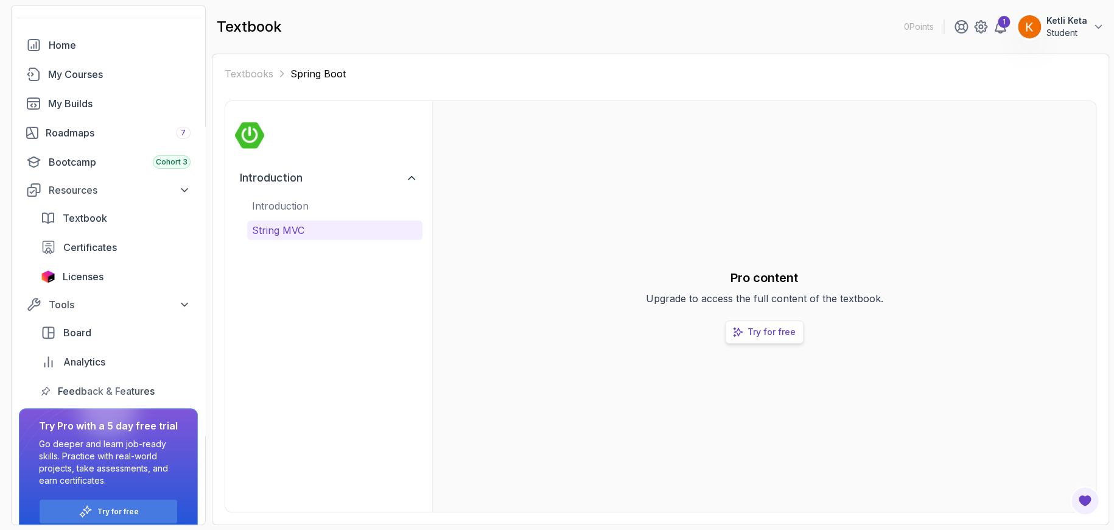
click at [781, 340] on link "Try for free" at bounding box center [764, 331] width 79 height 23
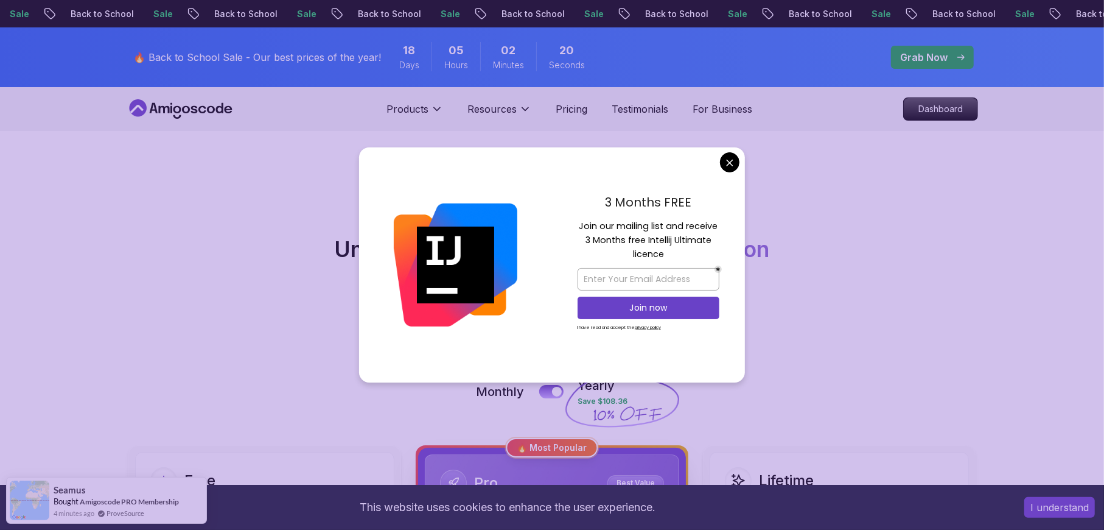
scroll to position [329, 0]
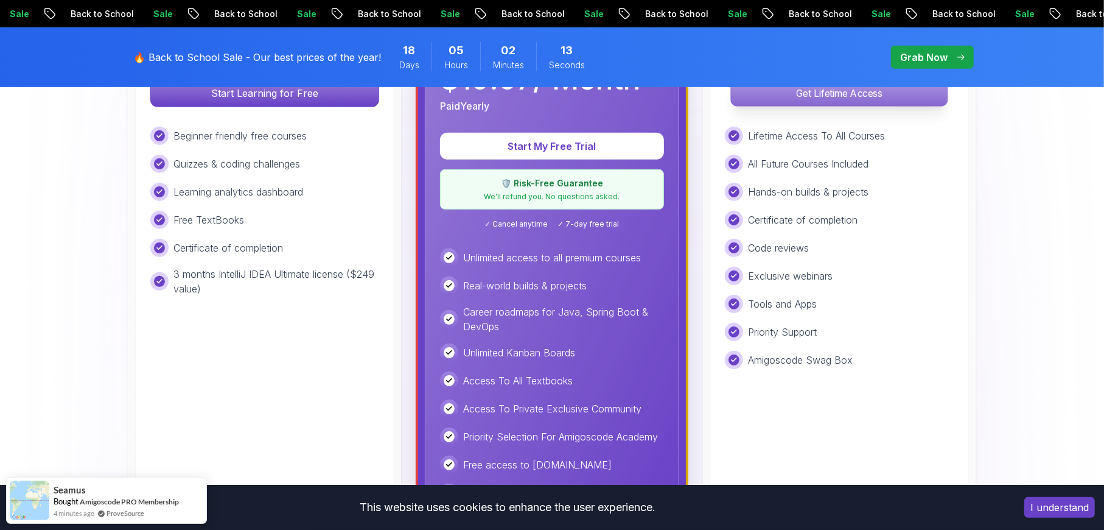
scroll to position [462, 0]
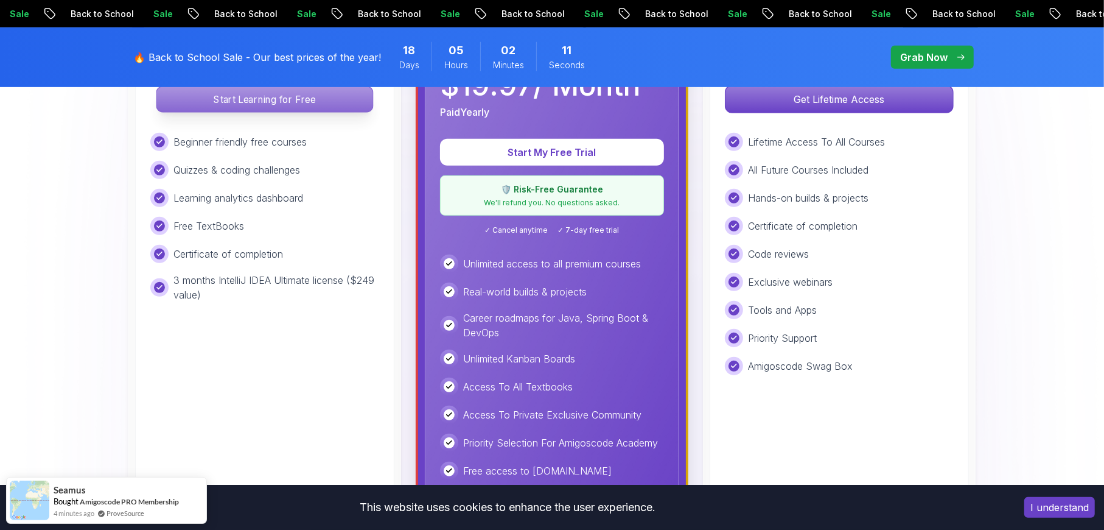
click at [328, 99] on p "Start Learning for Free" at bounding box center [264, 99] width 216 height 26
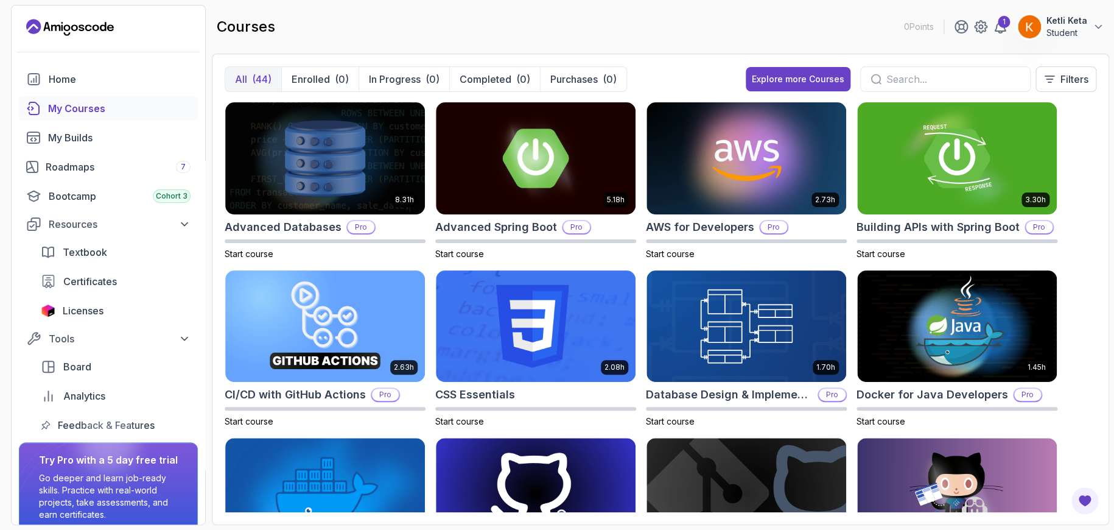
click at [894, 74] on input "text" at bounding box center [953, 79] width 134 height 15
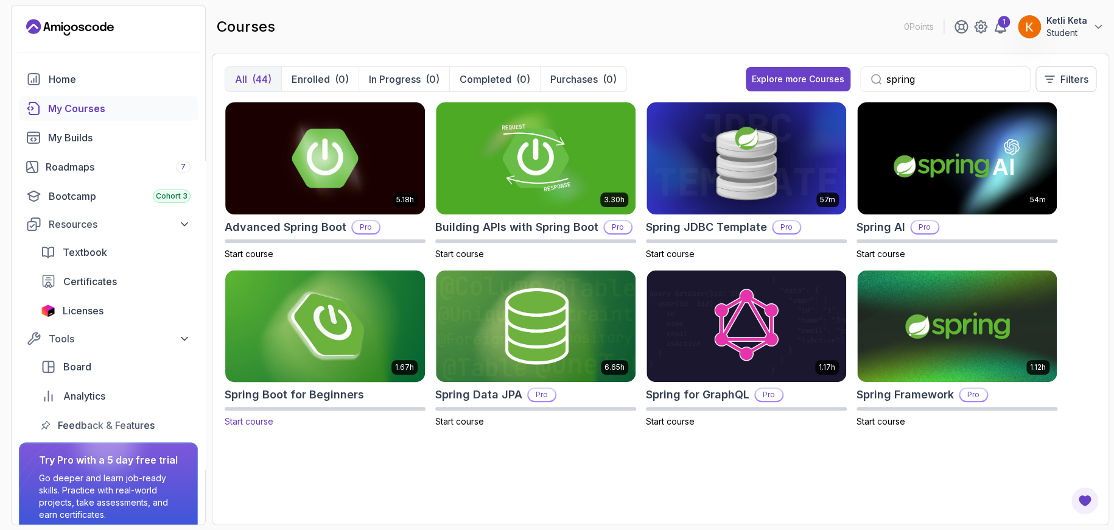
type input "spring"
click at [329, 332] on img at bounding box center [324, 326] width 209 height 118
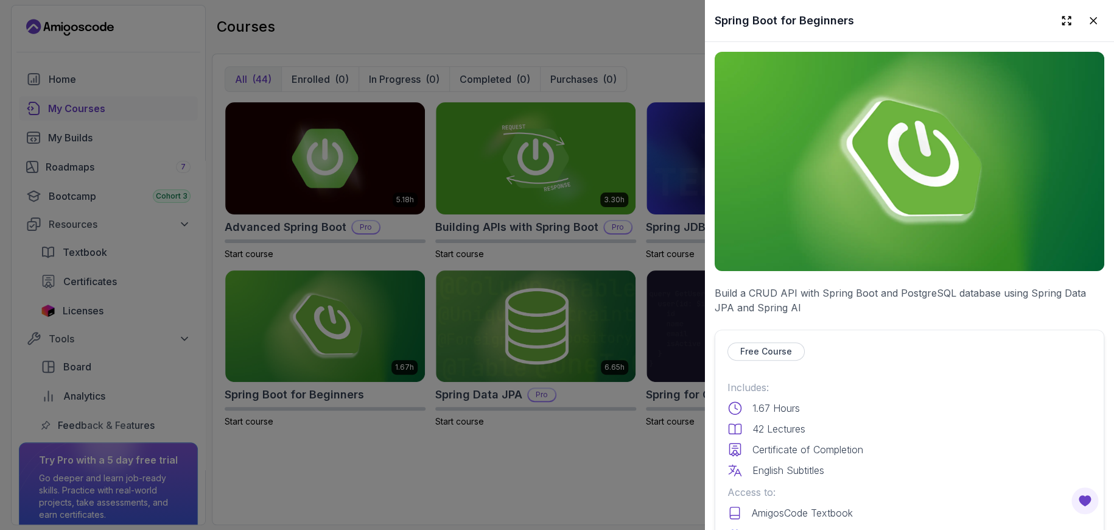
click at [448, 474] on div at bounding box center [557, 265] width 1114 height 530
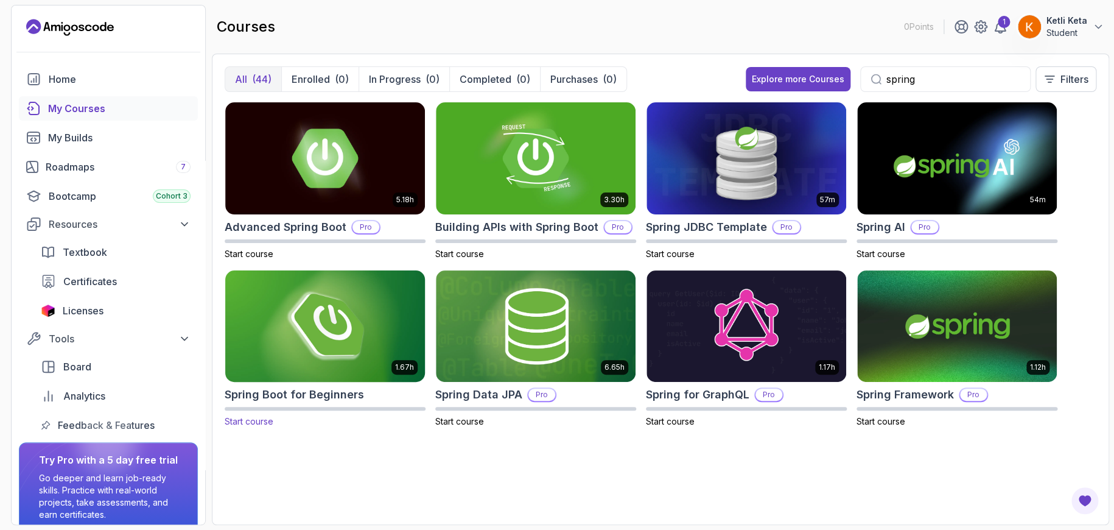
click at [332, 337] on img at bounding box center [324, 326] width 209 height 118
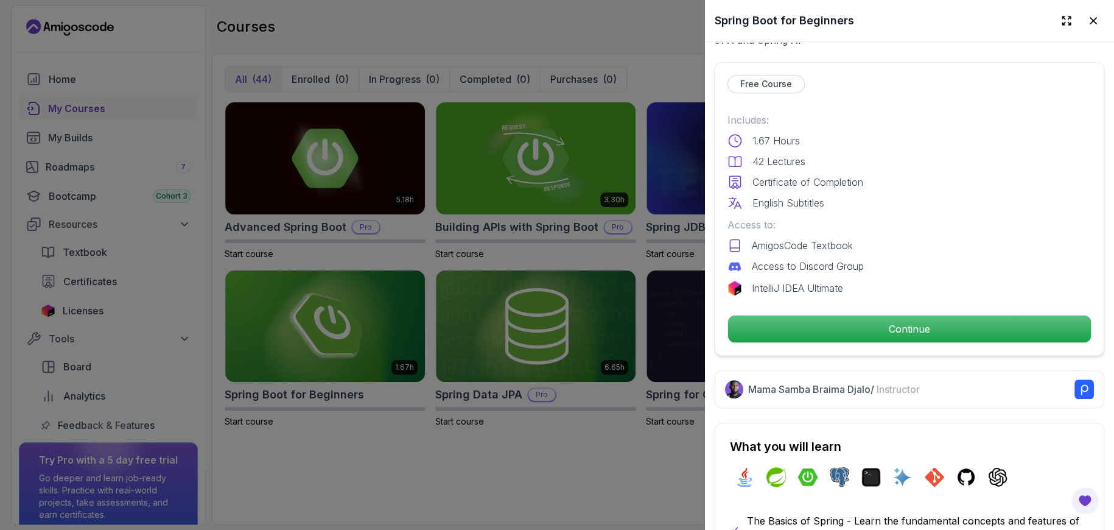
scroll to position [256, 0]
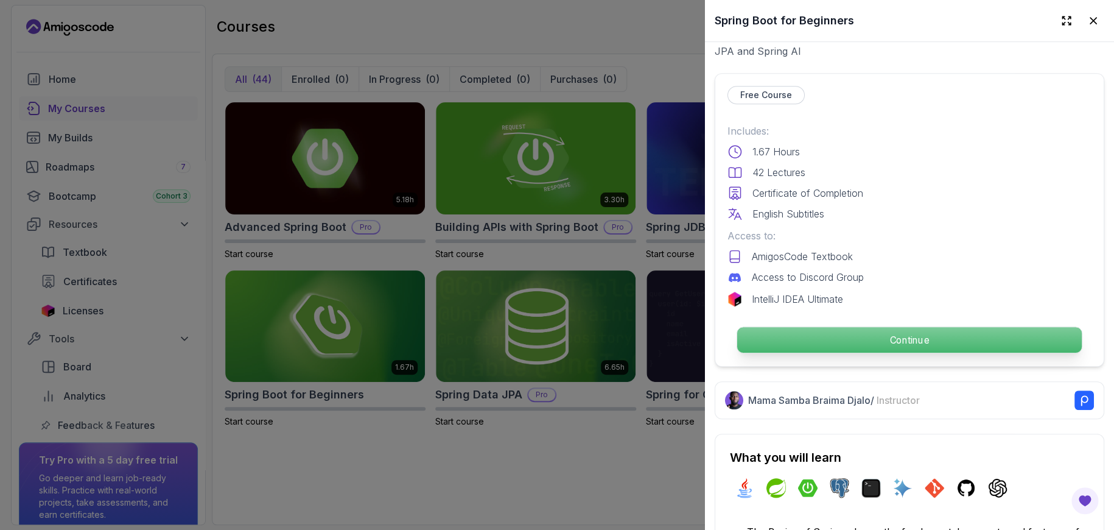
click at [879, 337] on p "Continue" at bounding box center [909, 340] width 345 height 26
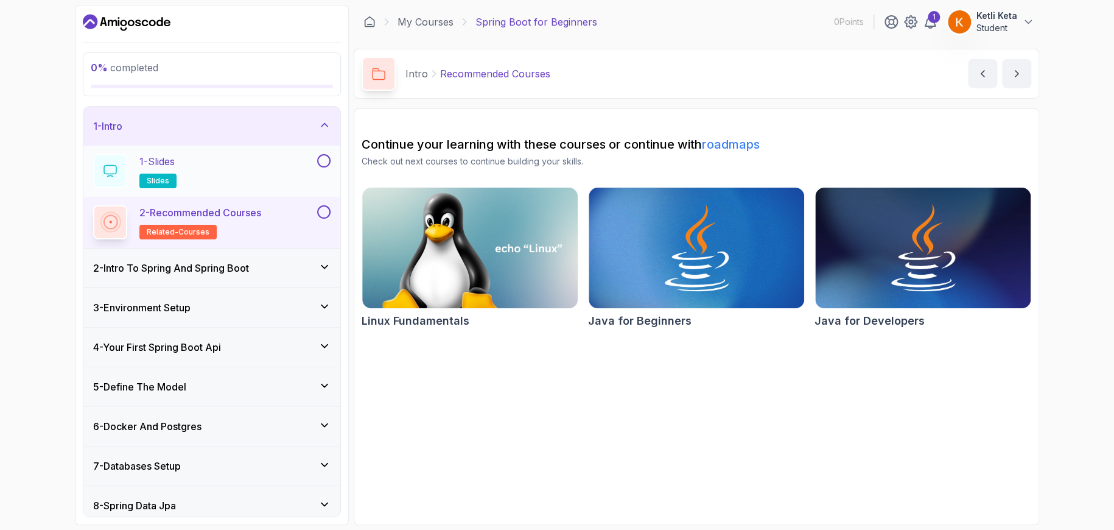
click at [277, 168] on div "1 - Slides slides" at bounding box center [204, 171] width 222 height 34
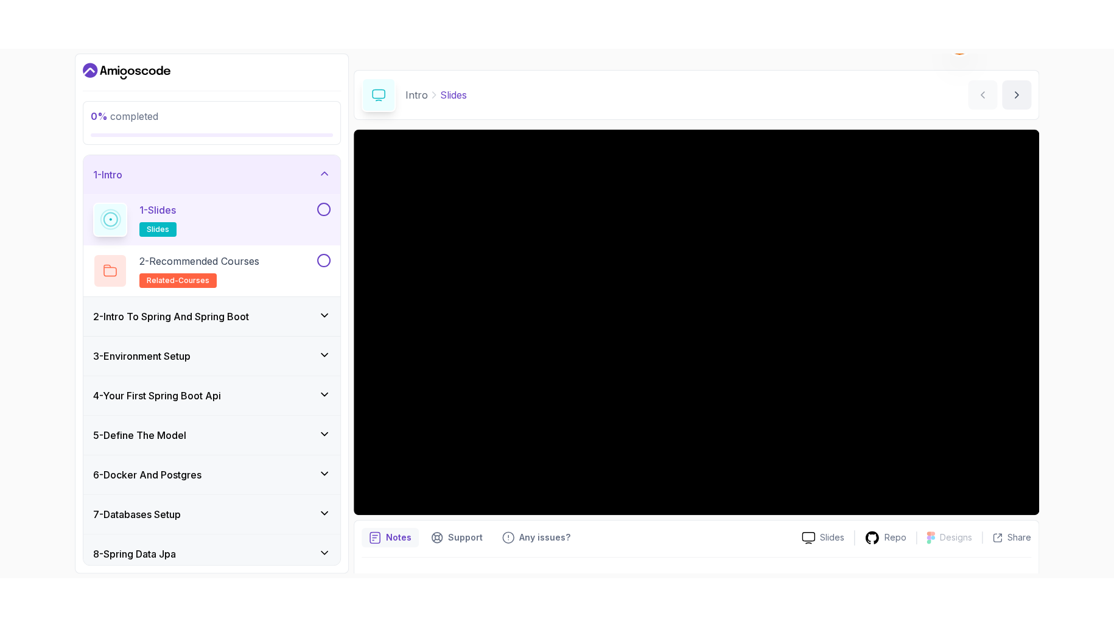
scroll to position [53, 0]
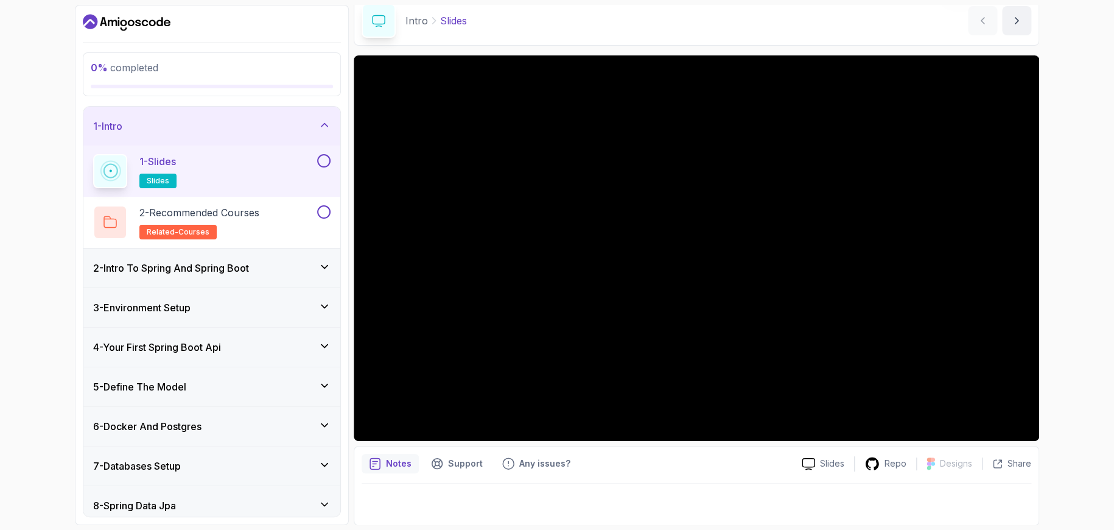
click at [323, 156] on button at bounding box center [323, 160] width 13 height 13
click at [315, 264] on div "2 - Intro To Spring And Spring Boot" at bounding box center [211, 268] width 237 height 15
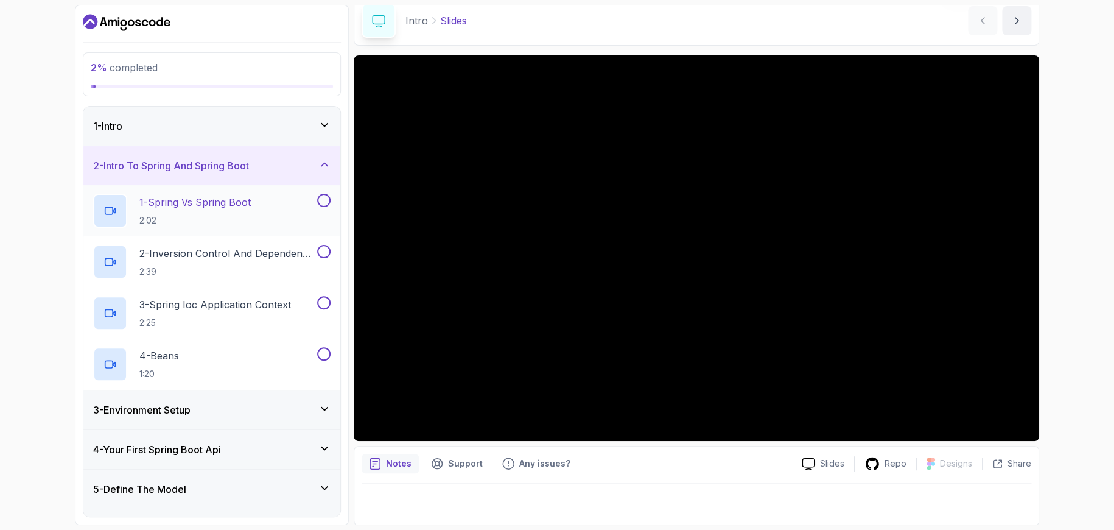
click at [255, 197] on div "1 - Spring Vs Spring Boot 2:02" at bounding box center [204, 211] width 222 height 34
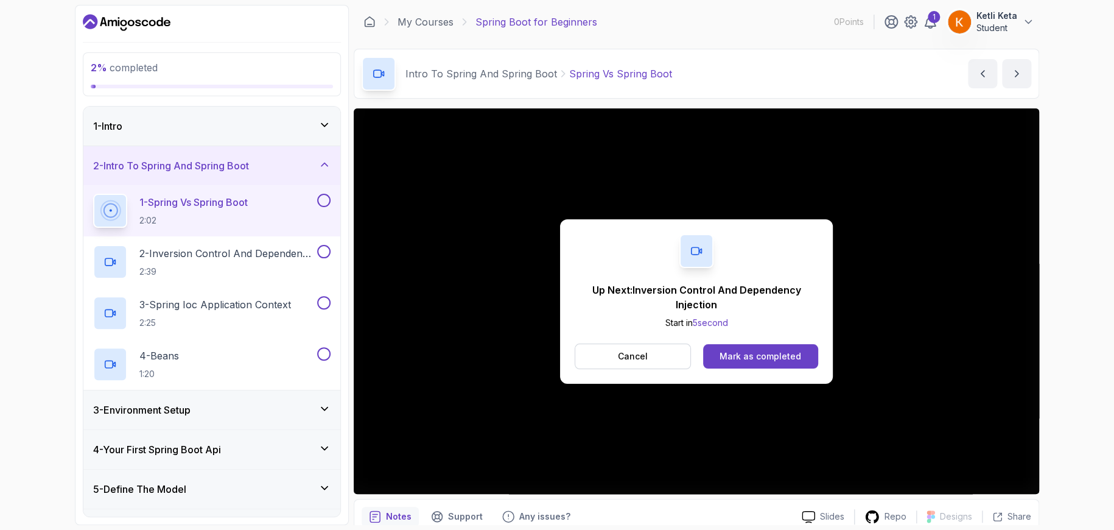
click at [326, 201] on button at bounding box center [323, 200] width 13 height 13
click at [748, 360] on div "Mark as completed" at bounding box center [761, 356] width 82 height 12
